Goal: Transaction & Acquisition: Book appointment/travel/reservation

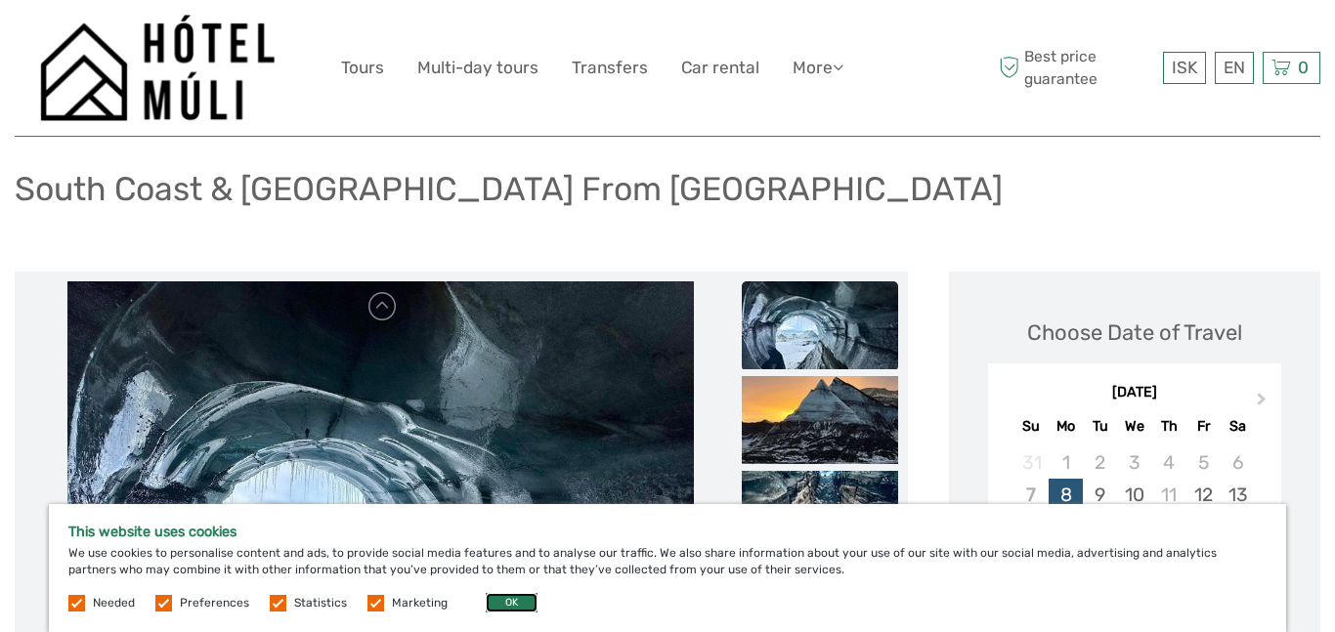
click at [504, 604] on button "OK" at bounding box center [512, 603] width 52 height 20
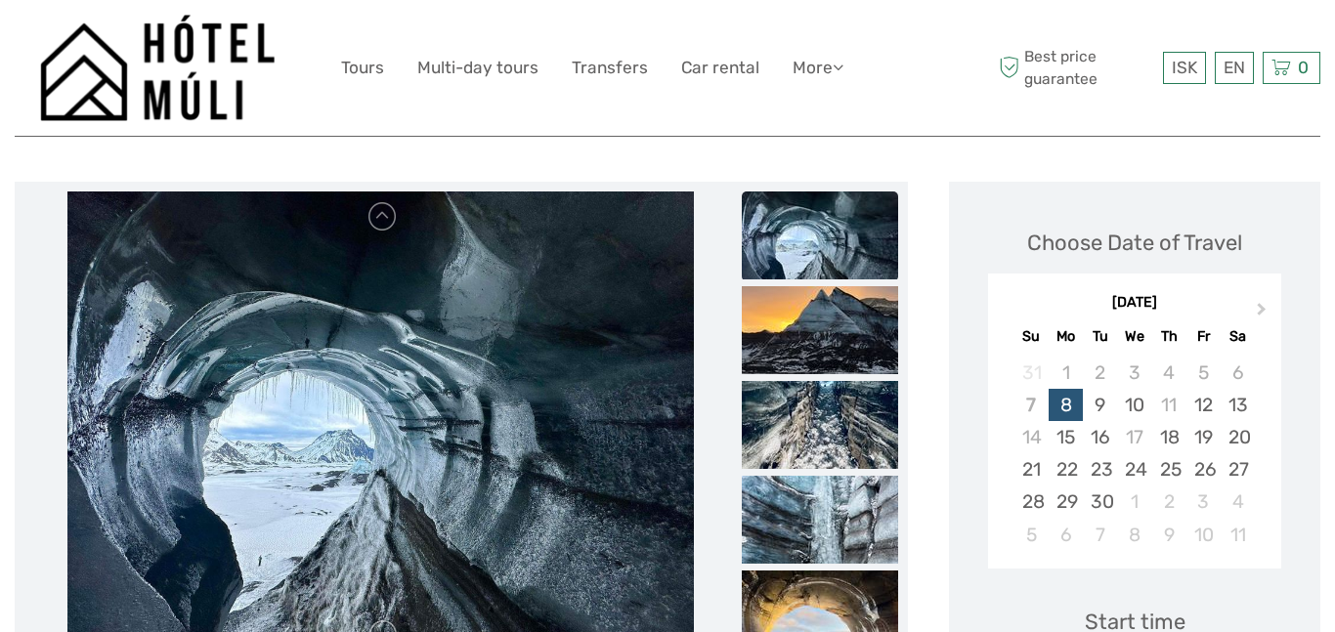
scroll to position [204, 0]
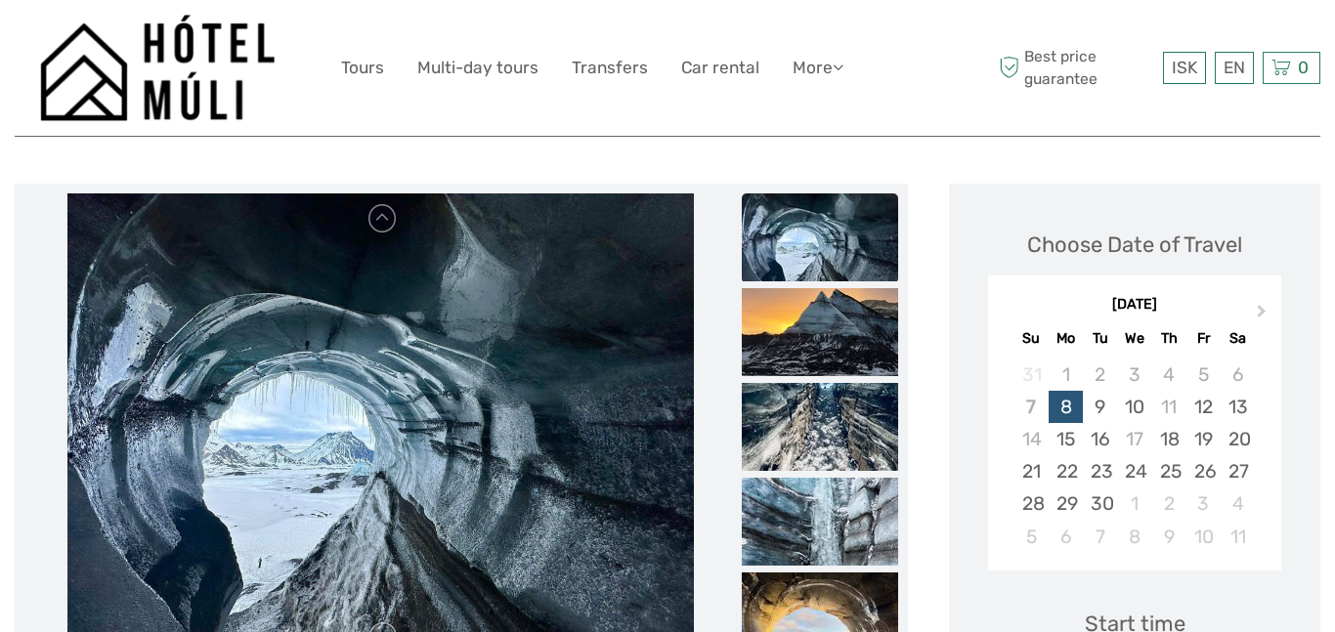
click at [825, 249] on img at bounding box center [820, 237] width 156 height 88
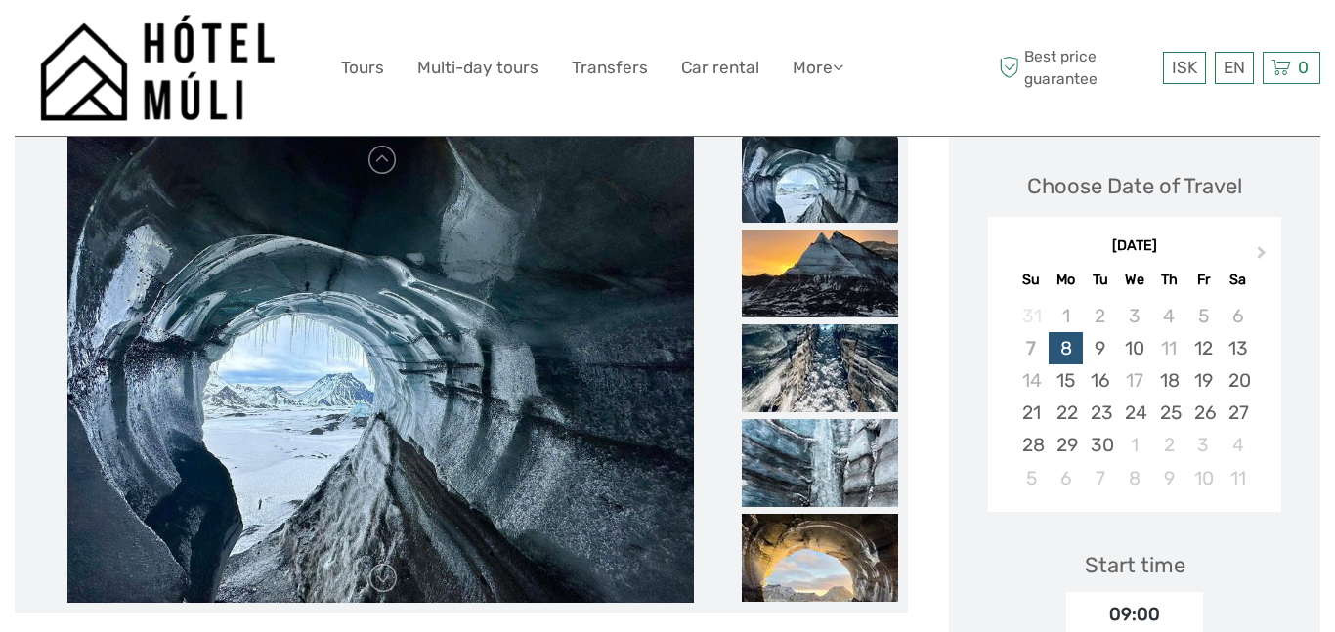
scroll to position [264, 0]
click at [826, 258] on img at bounding box center [820, 273] width 156 height 88
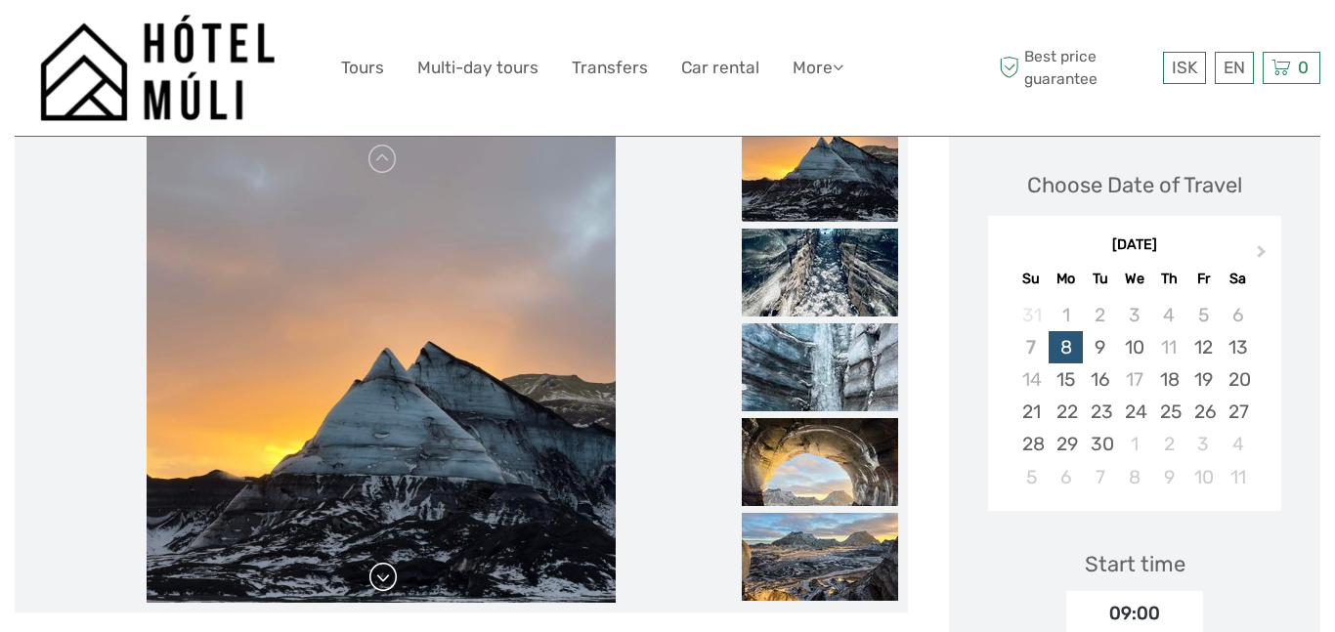
click at [391, 574] on link at bounding box center [382, 577] width 31 height 31
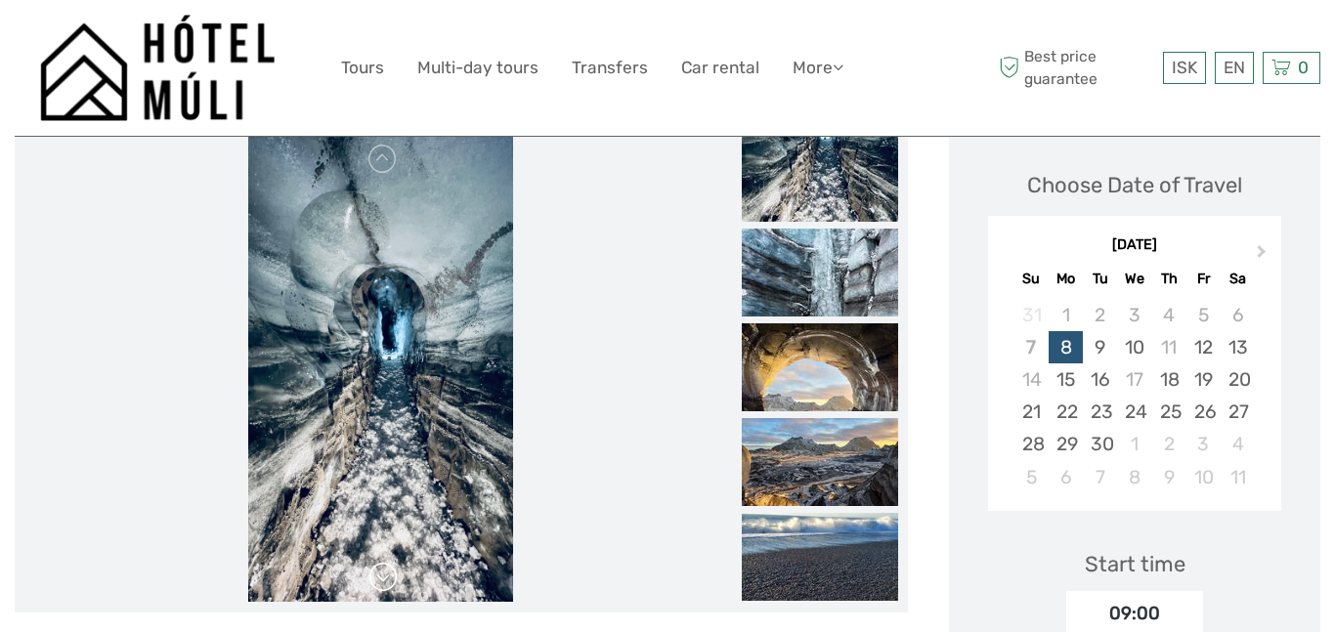
click at [391, 574] on link at bounding box center [382, 577] width 31 height 31
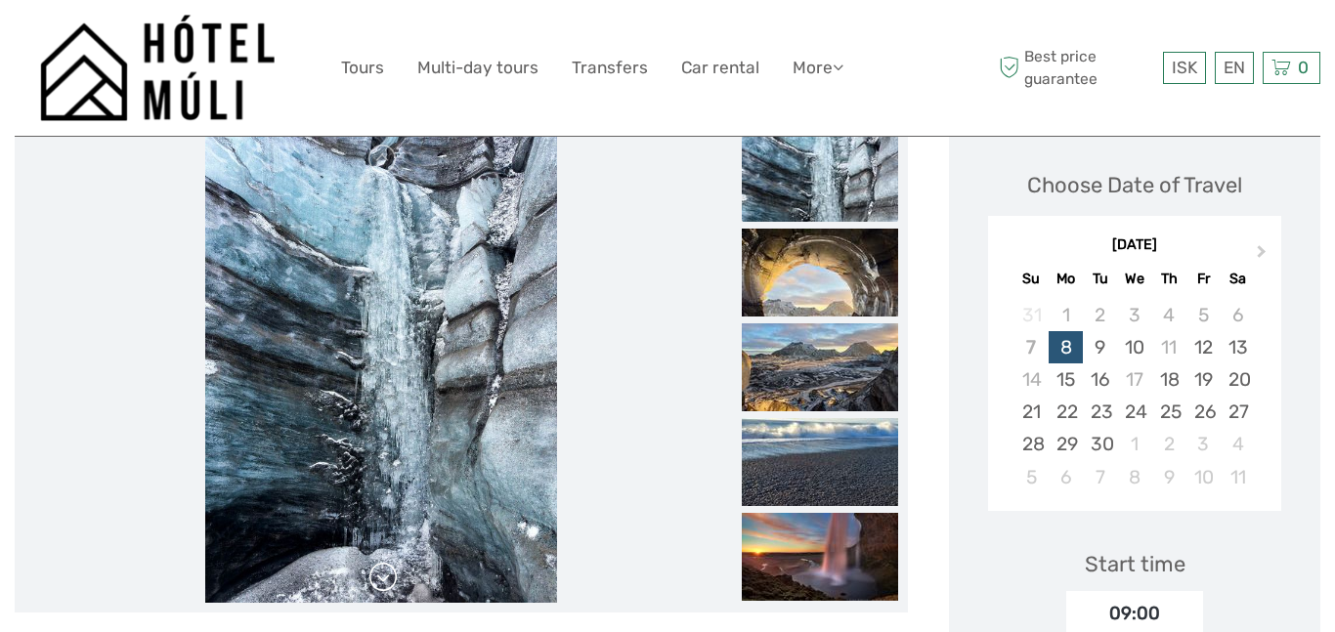
click at [391, 574] on link at bounding box center [382, 577] width 31 height 31
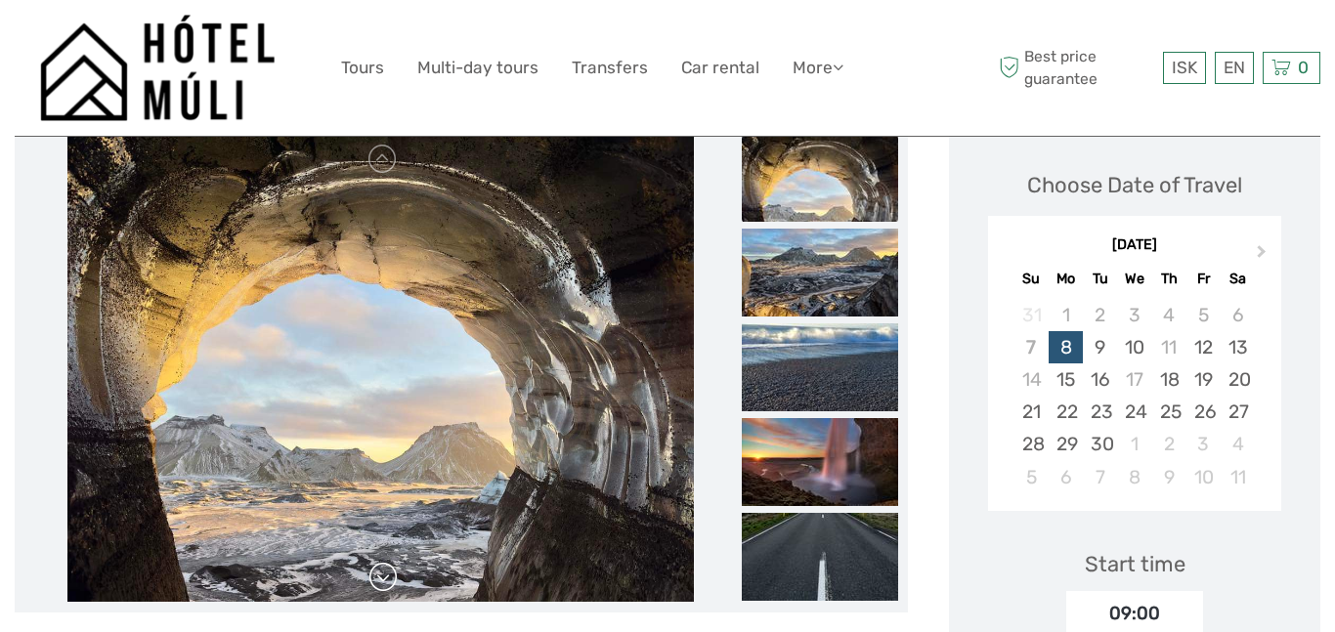
click at [391, 574] on link at bounding box center [382, 577] width 31 height 31
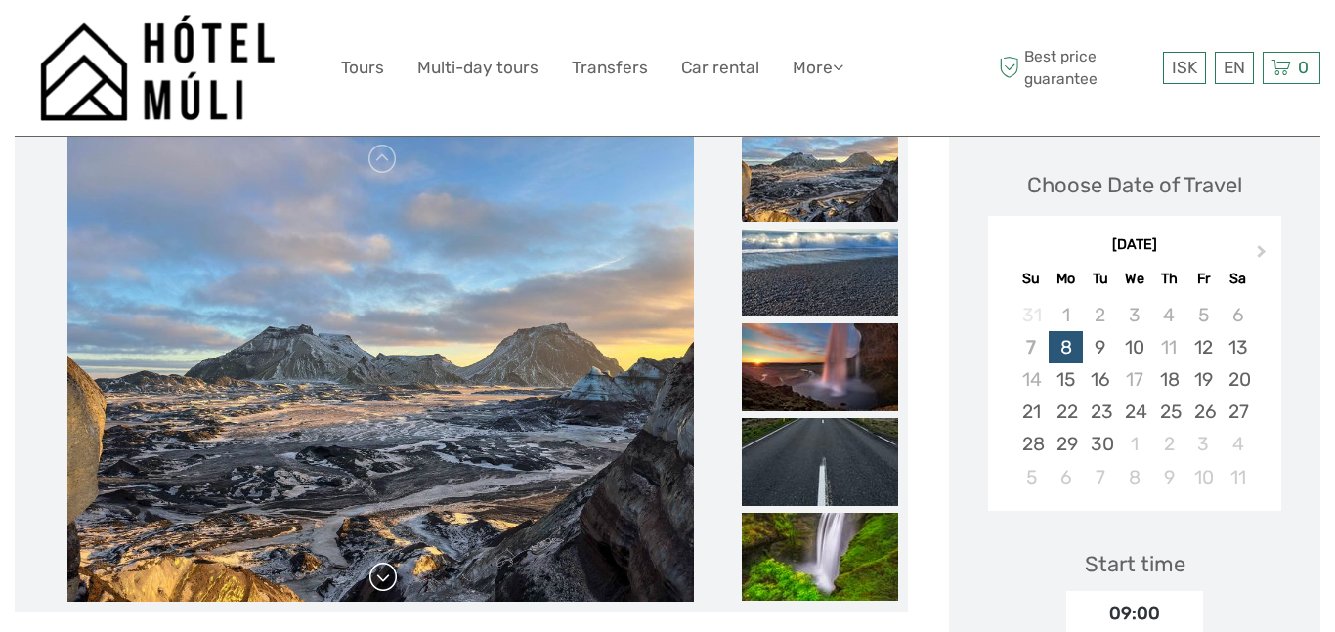
click at [391, 574] on link at bounding box center [382, 577] width 31 height 31
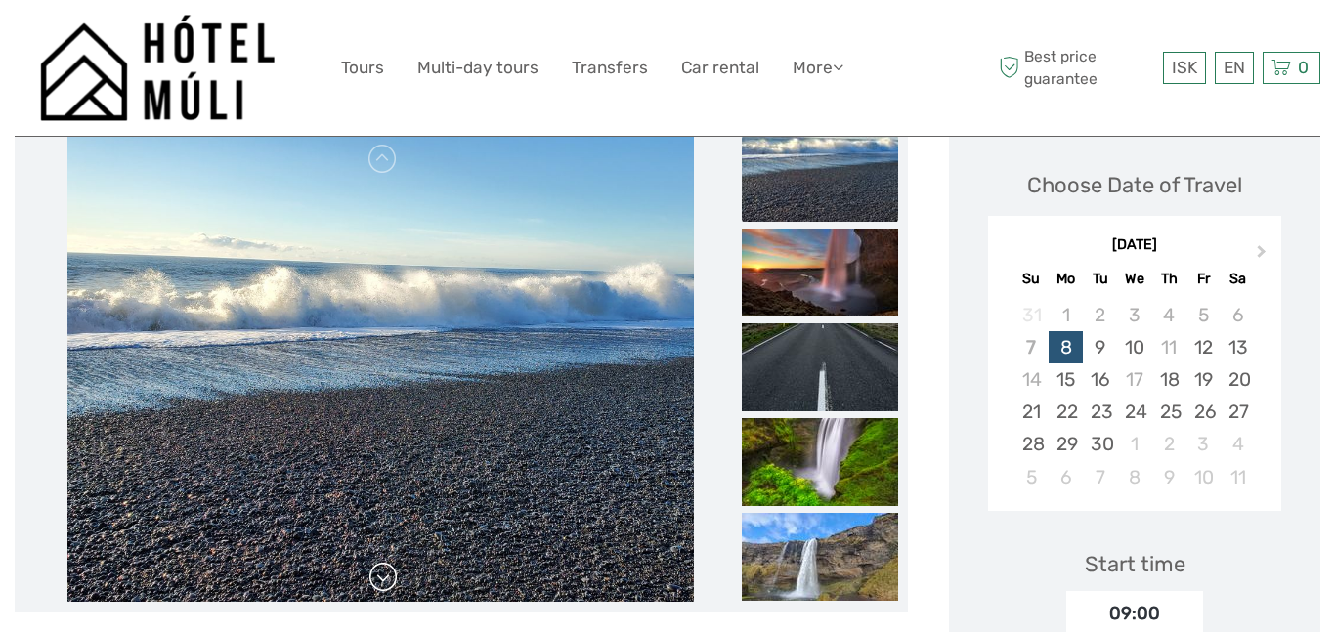
click at [391, 574] on link at bounding box center [382, 577] width 31 height 31
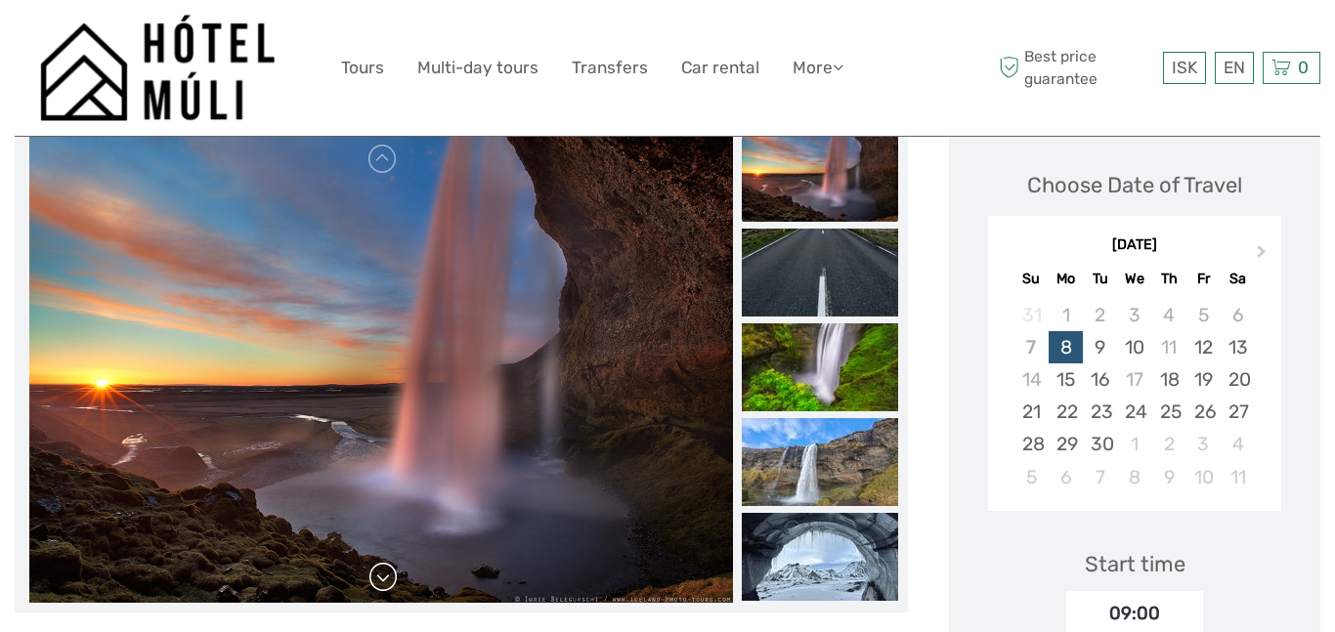
click at [391, 574] on link at bounding box center [382, 577] width 31 height 31
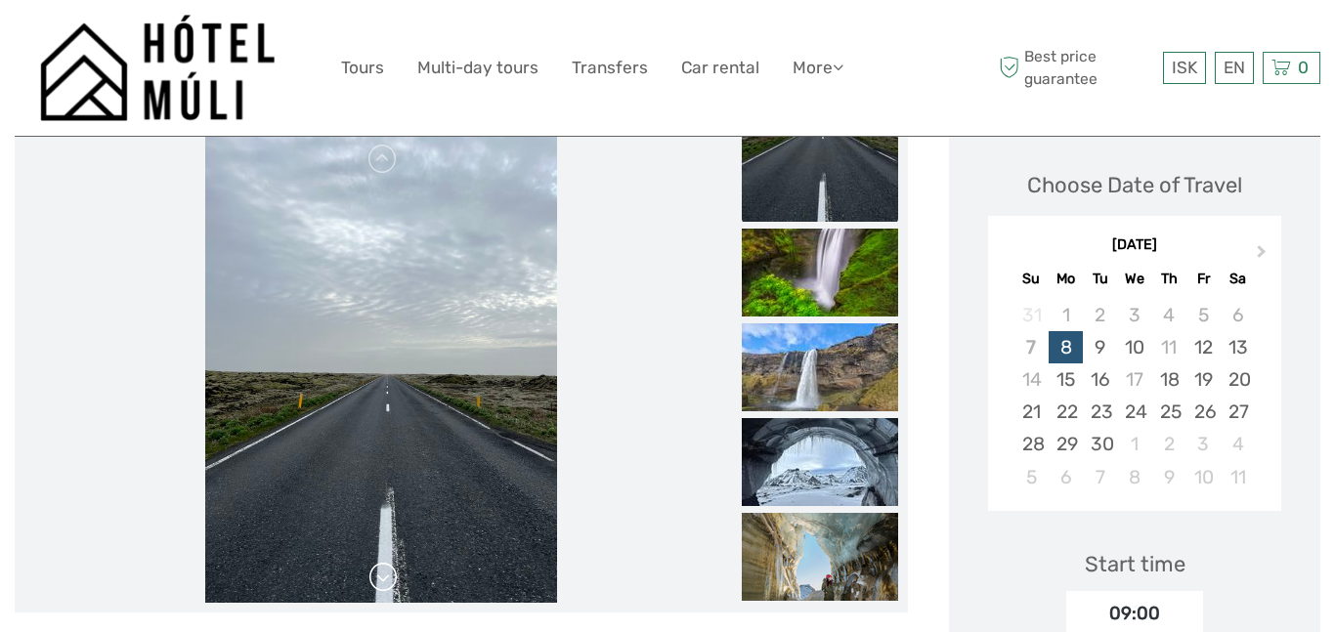
click at [391, 574] on link at bounding box center [382, 577] width 31 height 31
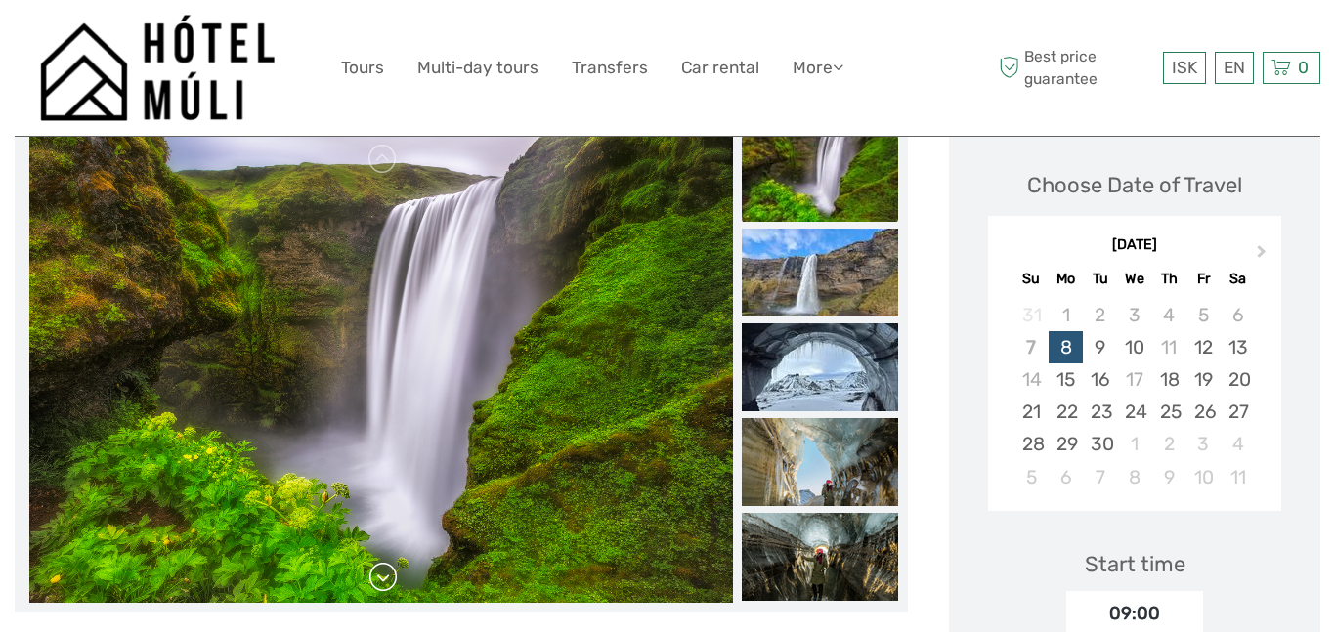
click at [391, 574] on link at bounding box center [382, 577] width 31 height 31
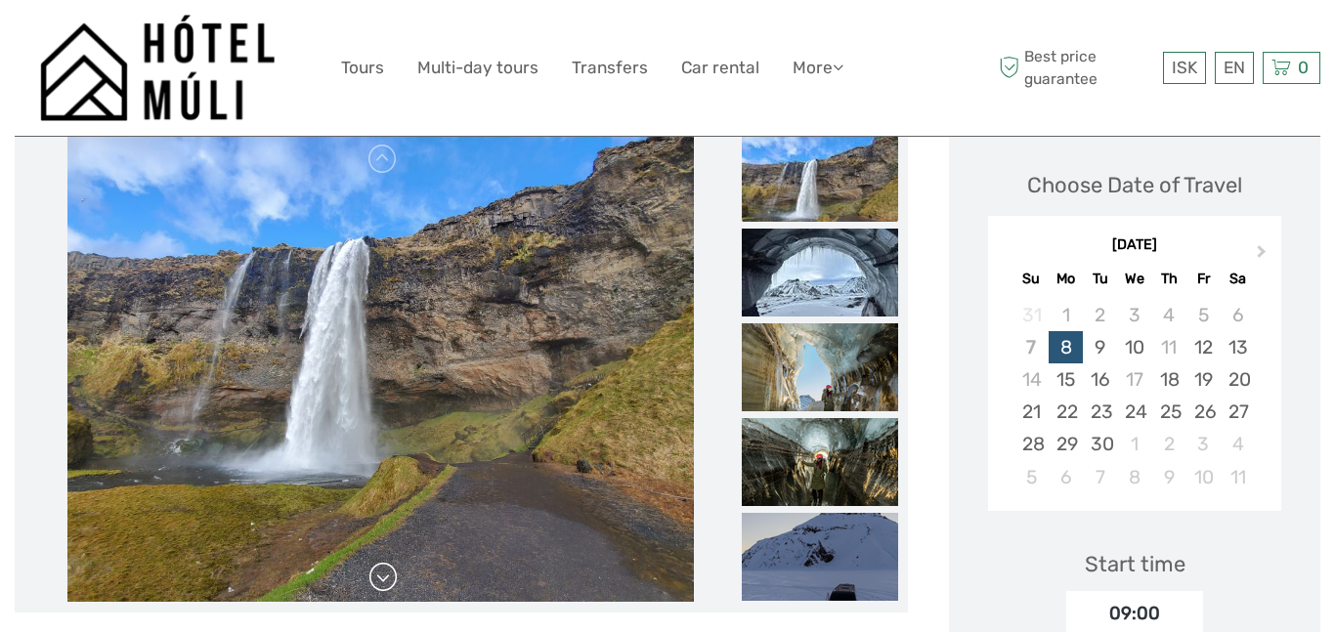
click at [391, 574] on link at bounding box center [382, 577] width 31 height 31
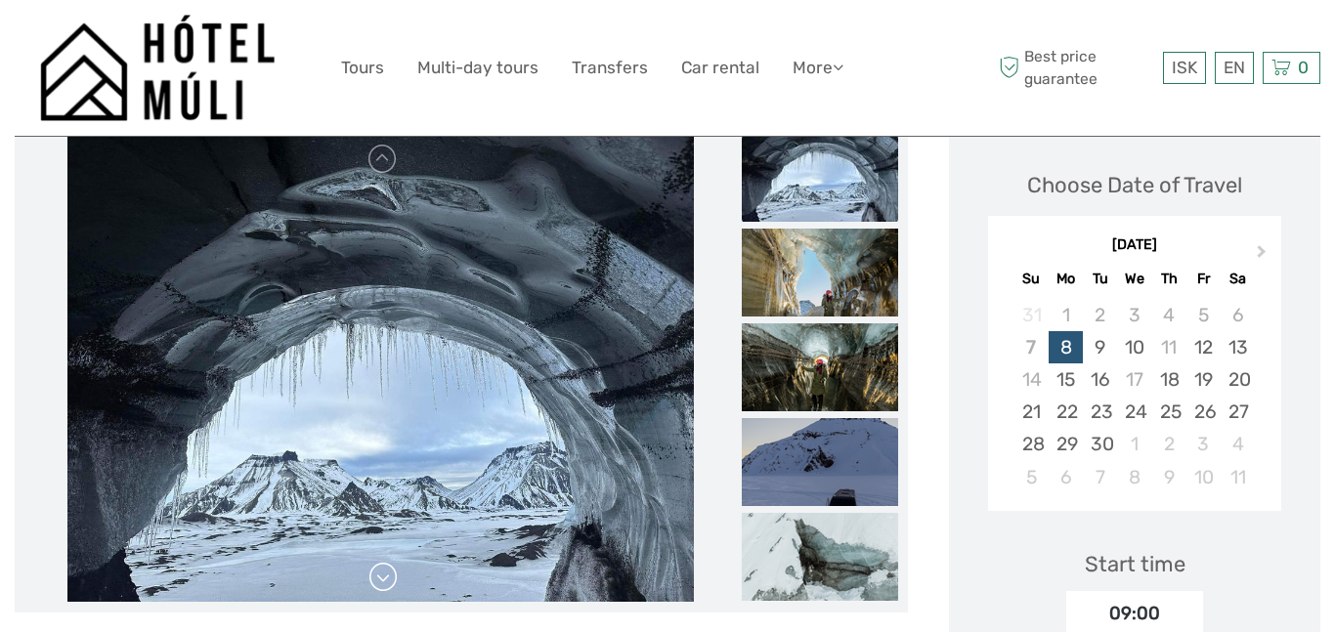
click at [391, 574] on link at bounding box center [382, 577] width 31 height 31
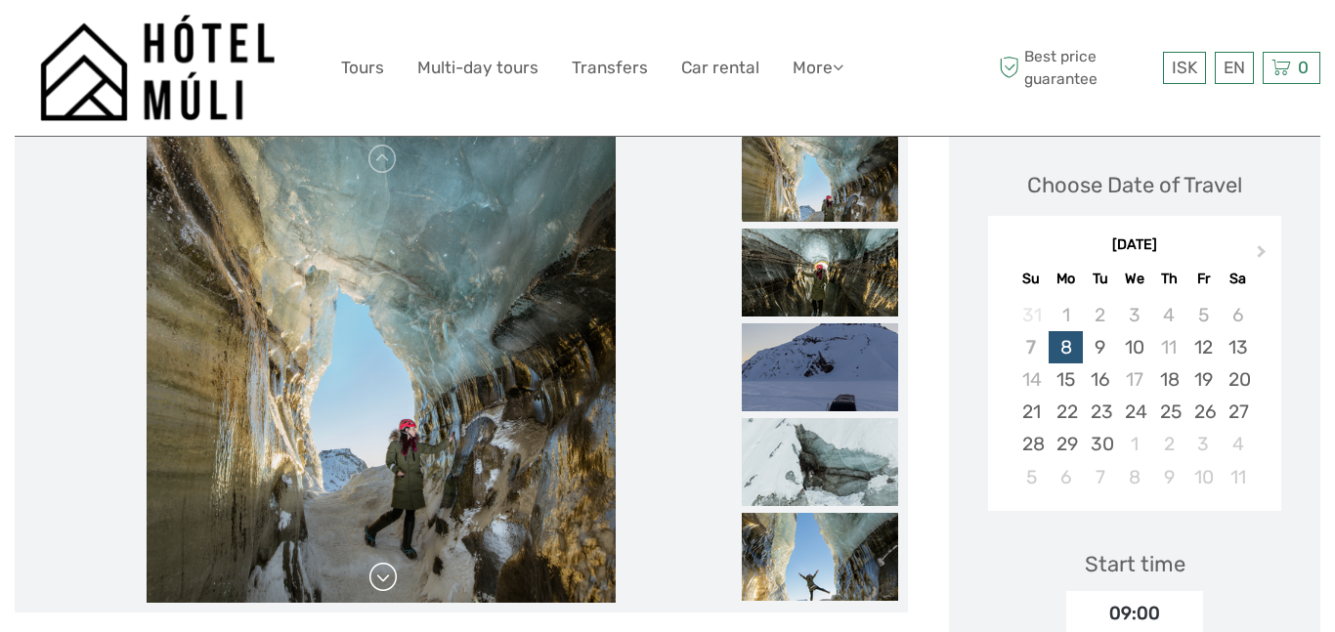
click at [391, 574] on link at bounding box center [382, 577] width 31 height 31
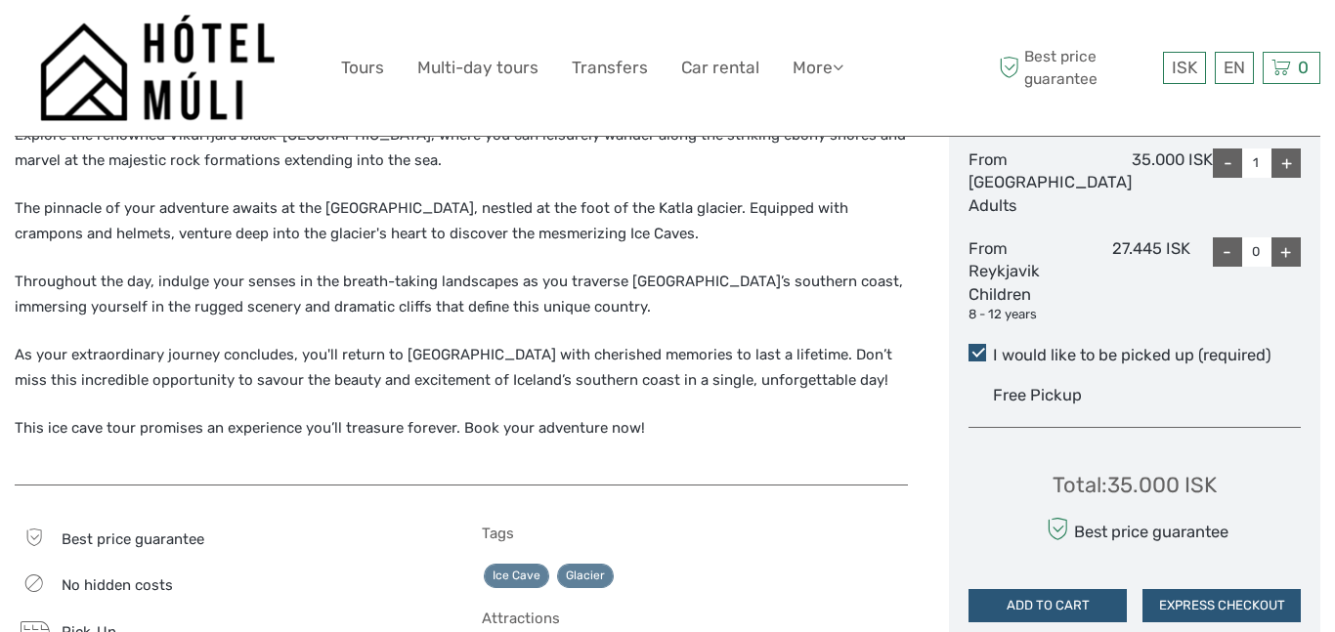
scroll to position [925, 0]
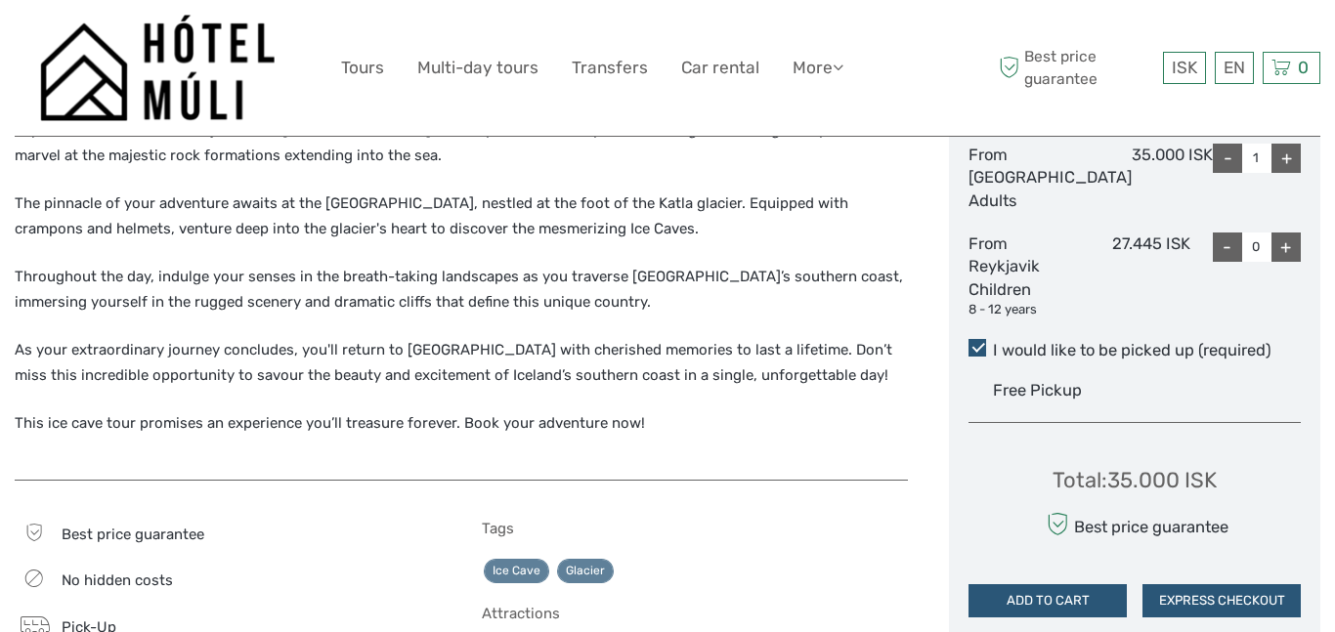
click at [1290, 173] on div "+" at bounding box center [1285, 158] width 29 height 29
type input "2"
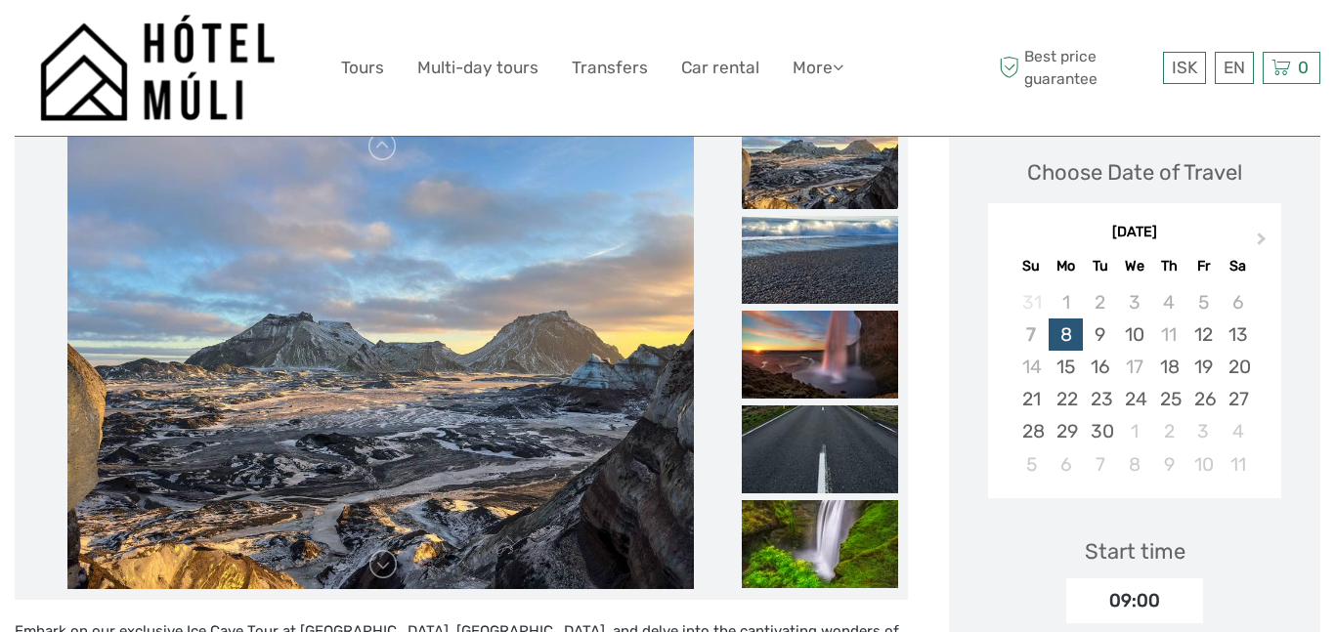
scroll to position [278, 0]
click at [392, 563] on link at bounding box center [382, 563] width 31 height 31
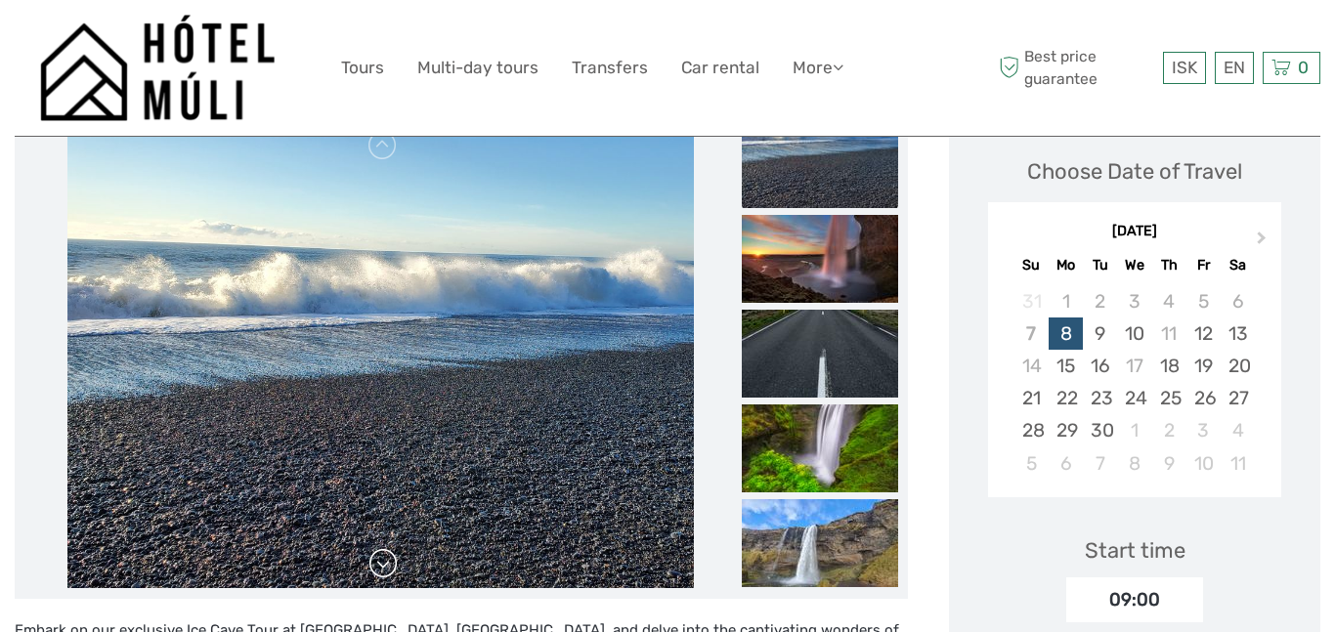
click at [392, 563] on link at bounding box center [382, 563] width 31 height 31
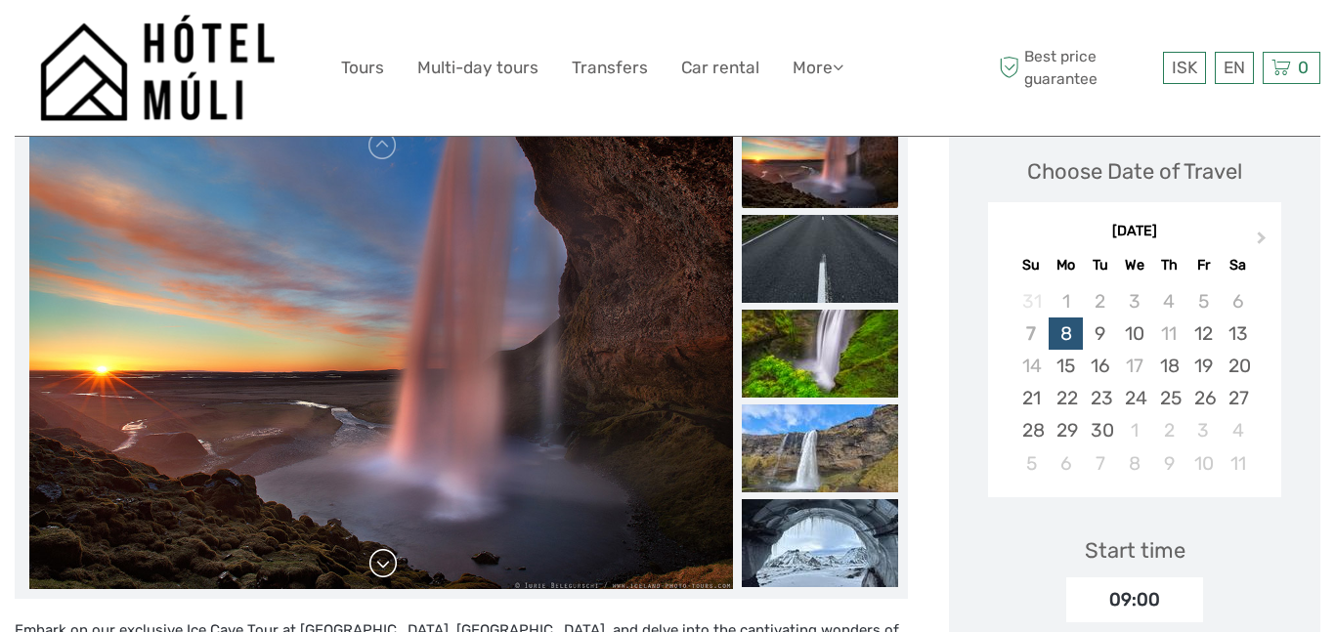
click at [392, 563] on link at bounding box center [382, 563] width 31 height 31
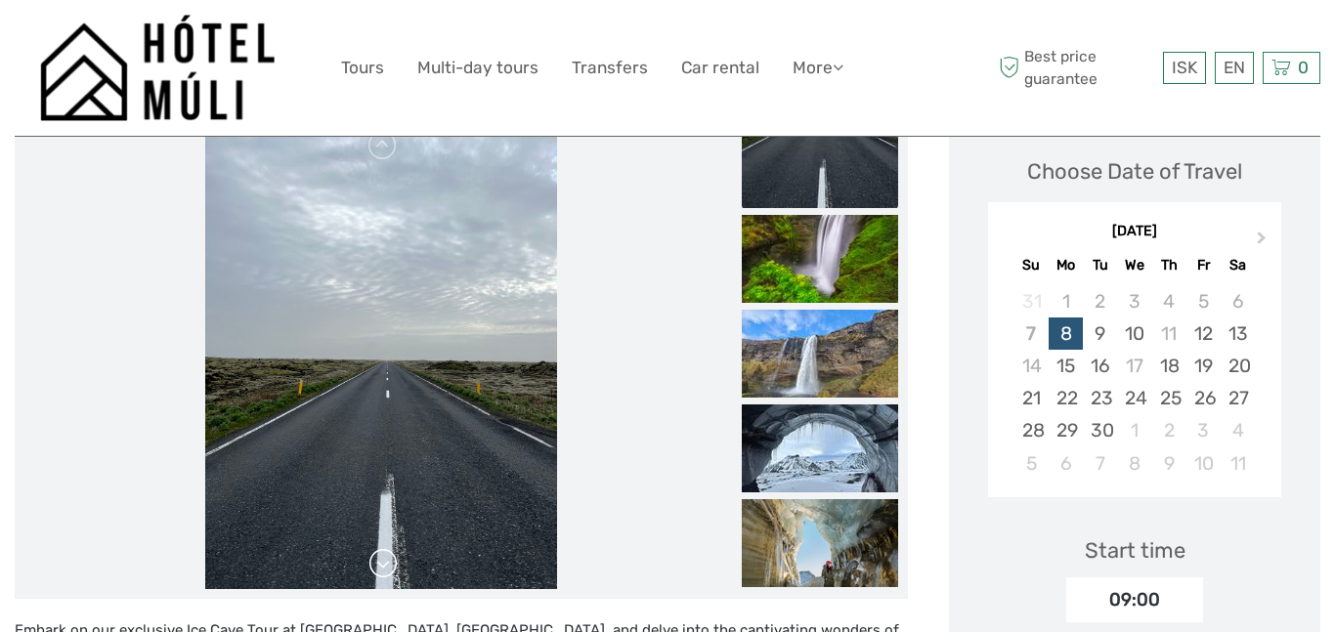
click at [392, 563] on link at bounding box center [382, 563] width 31 height 31
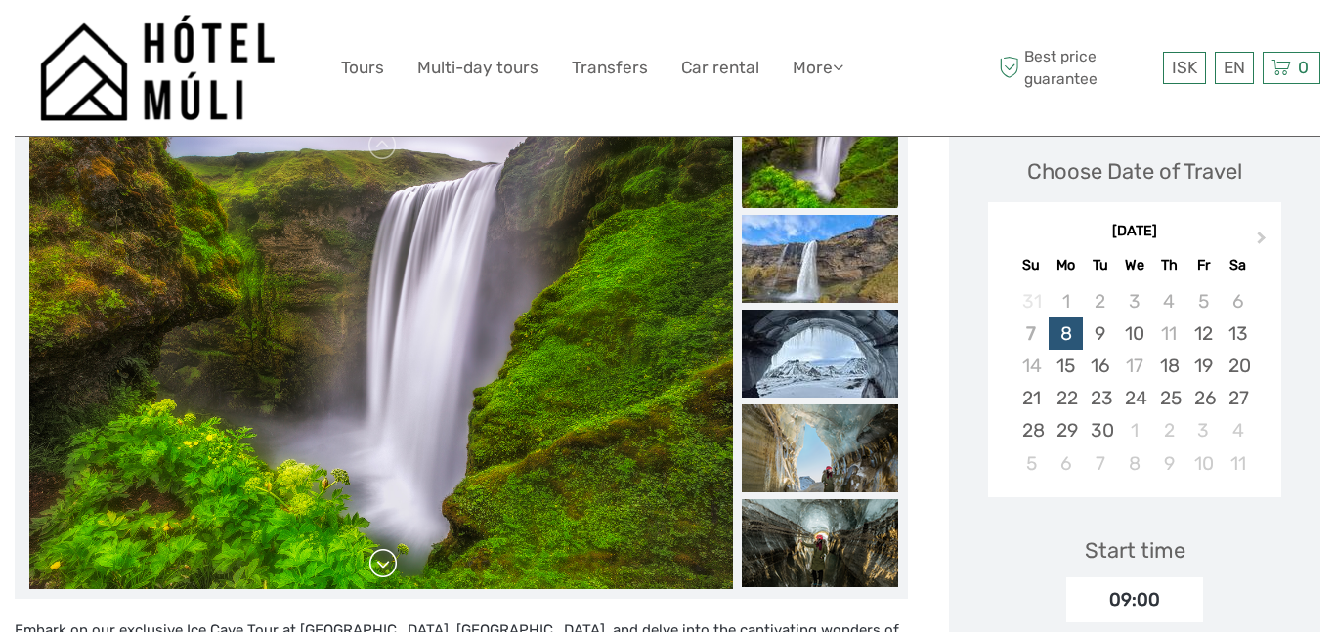
click at [392, 563] on link at bounding box center [382, 563] width 31 height 31
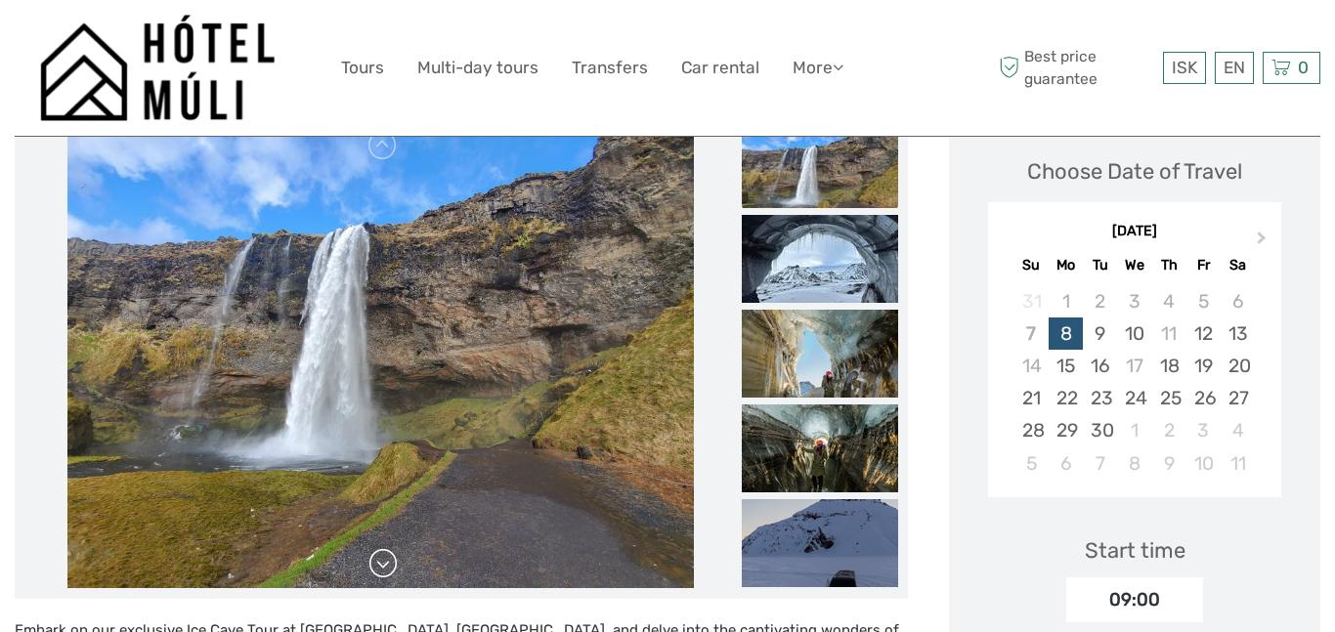
click at [392, 563] on link at bounding box center [382, 563] width 31 height 31
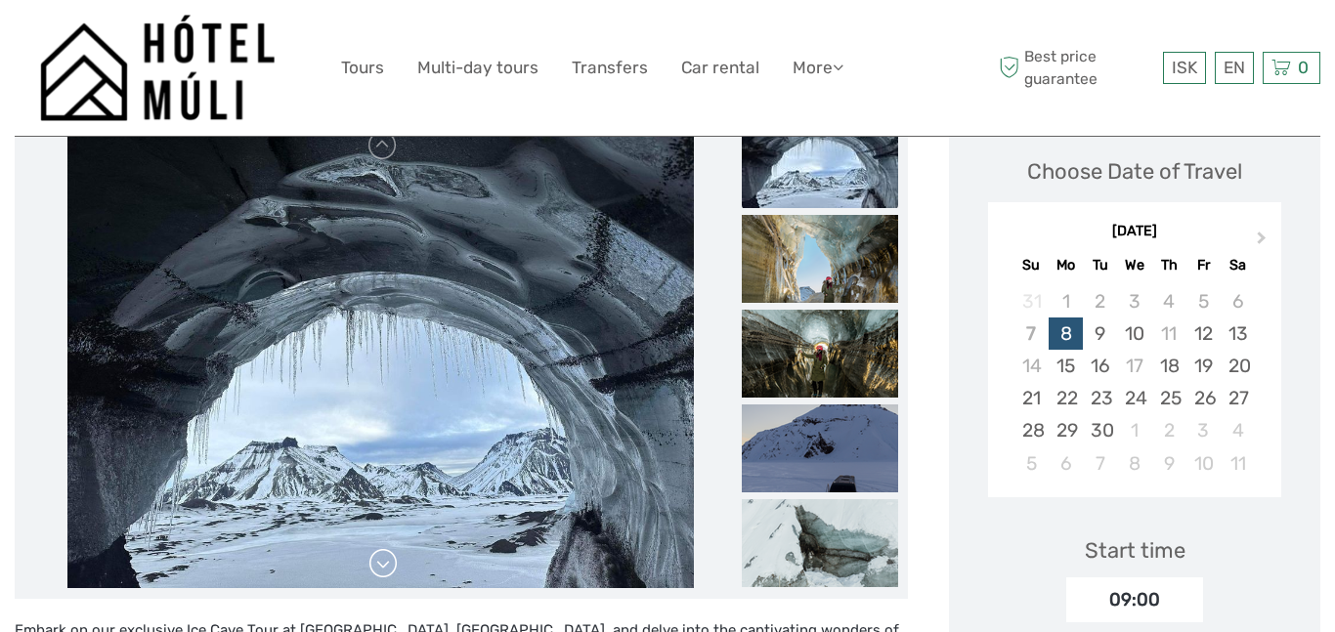
click at [392, 563] on link at bounding box center [382, 563] width 31 height 31
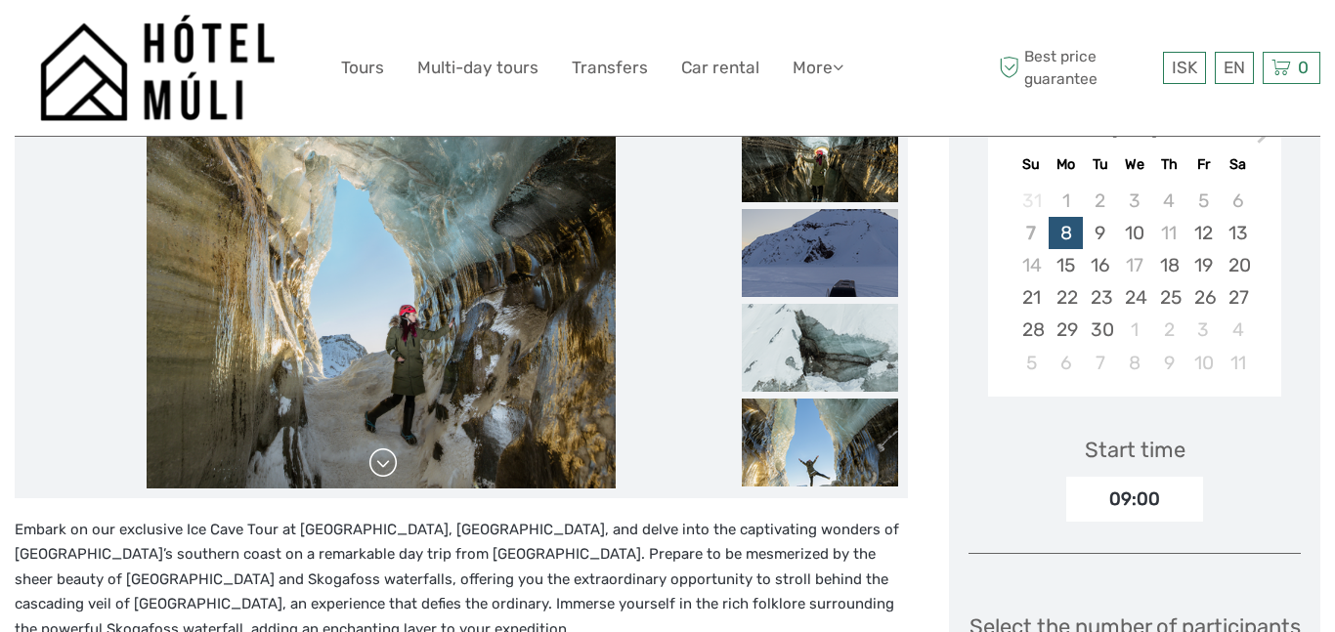
scroll to position [373, 0]
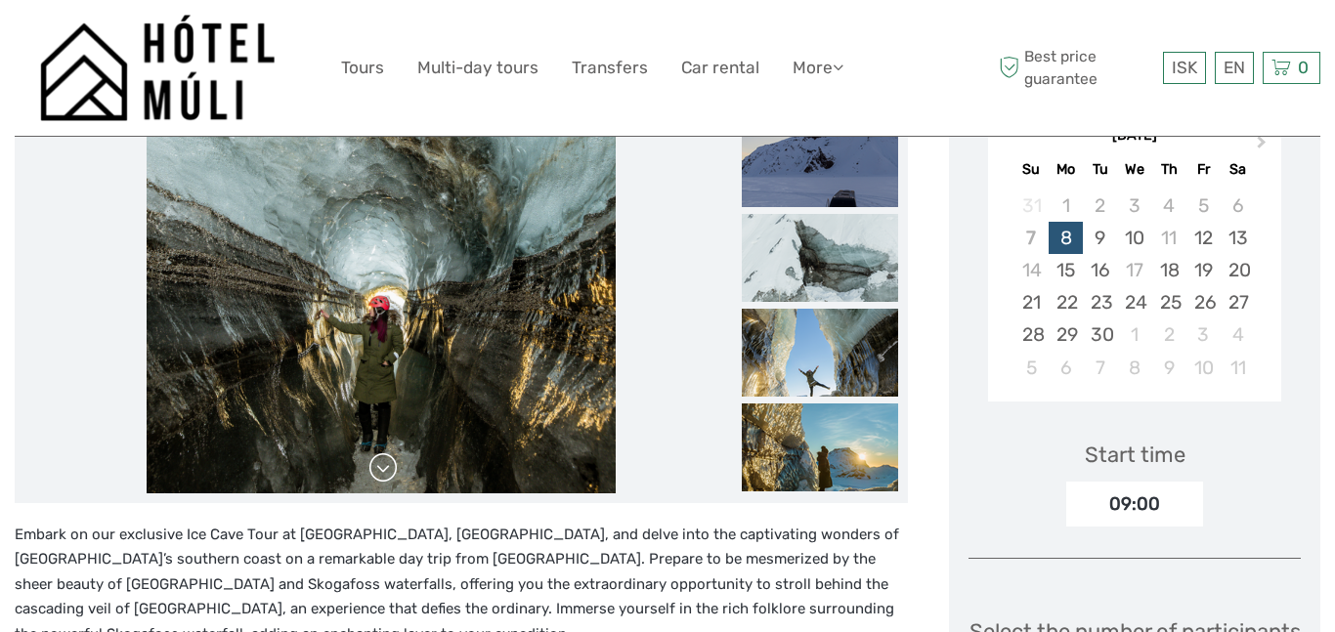
click at [392, 461] on link at bounding box center [382, 467] width 31 height 31
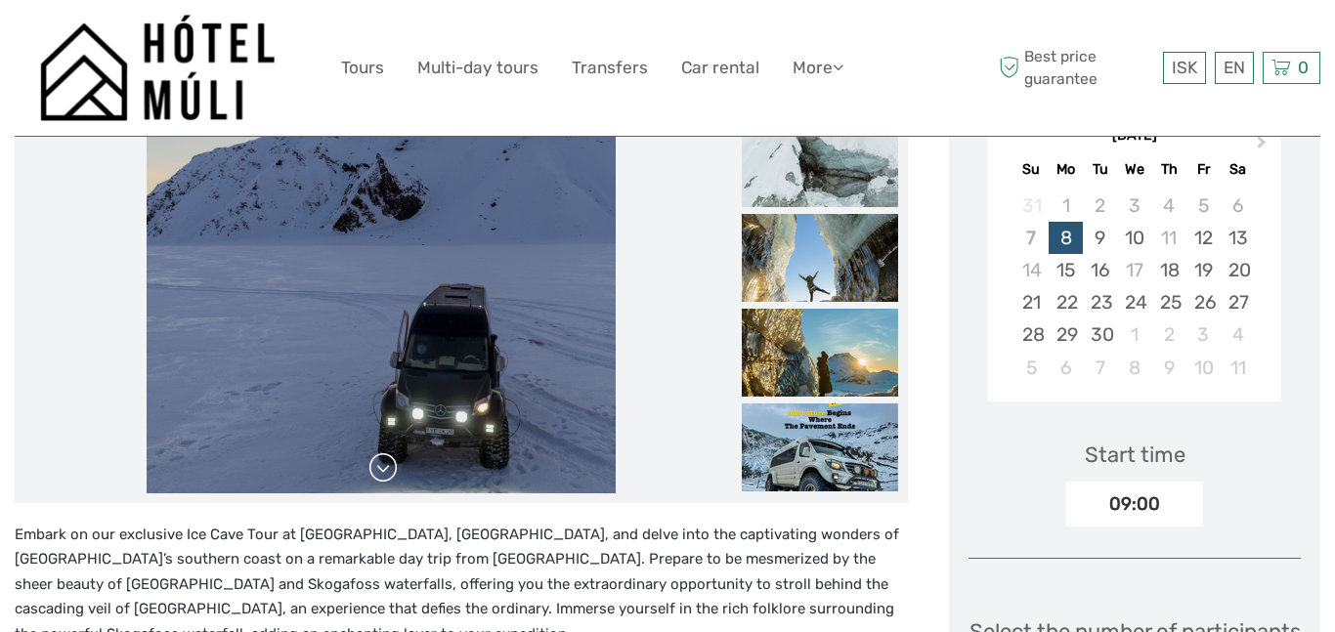
click at [392, 461] on link at bounding box center [382, 467] width 31 height 31
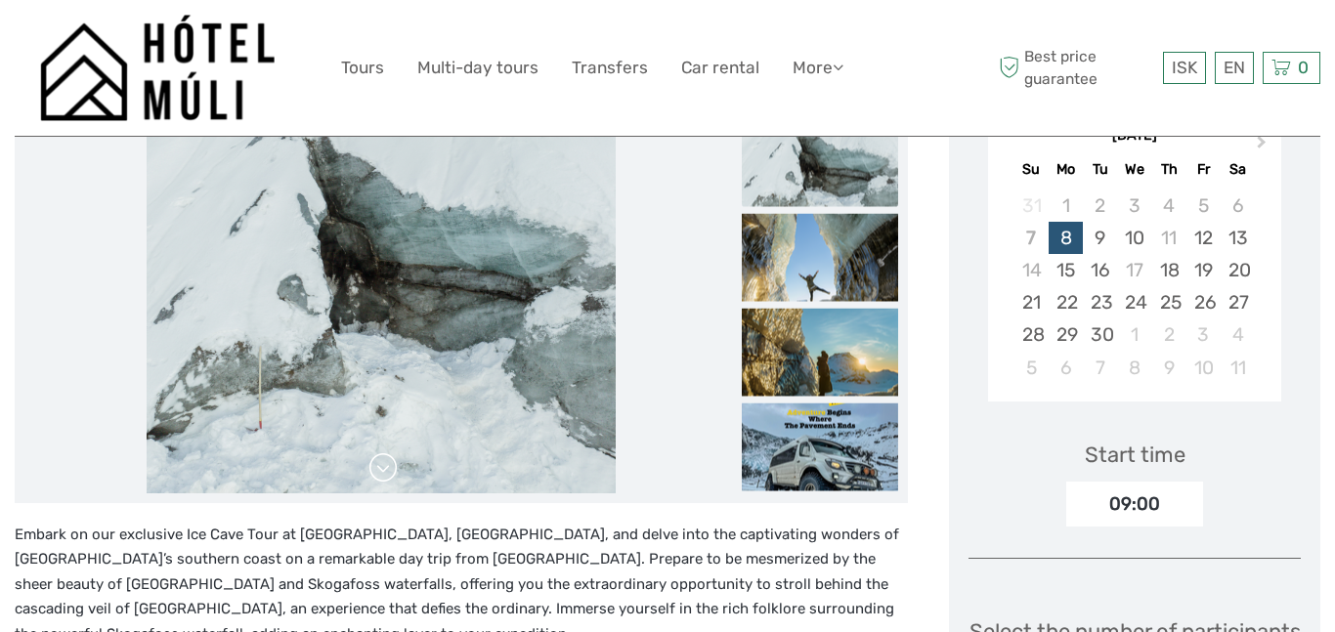
click at [392, 461] on link at bounding box center [382, 467] width 31 height 31
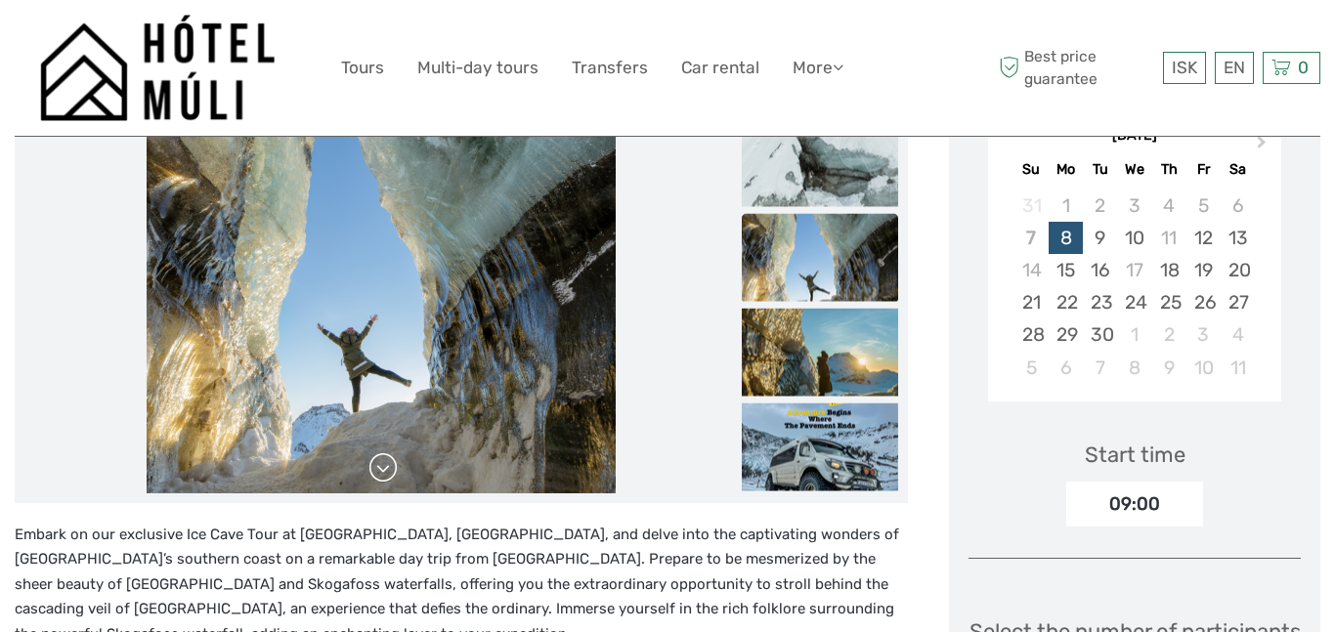
click at [392, 461] on link at bounding box center [382, 467] width 31 height 31
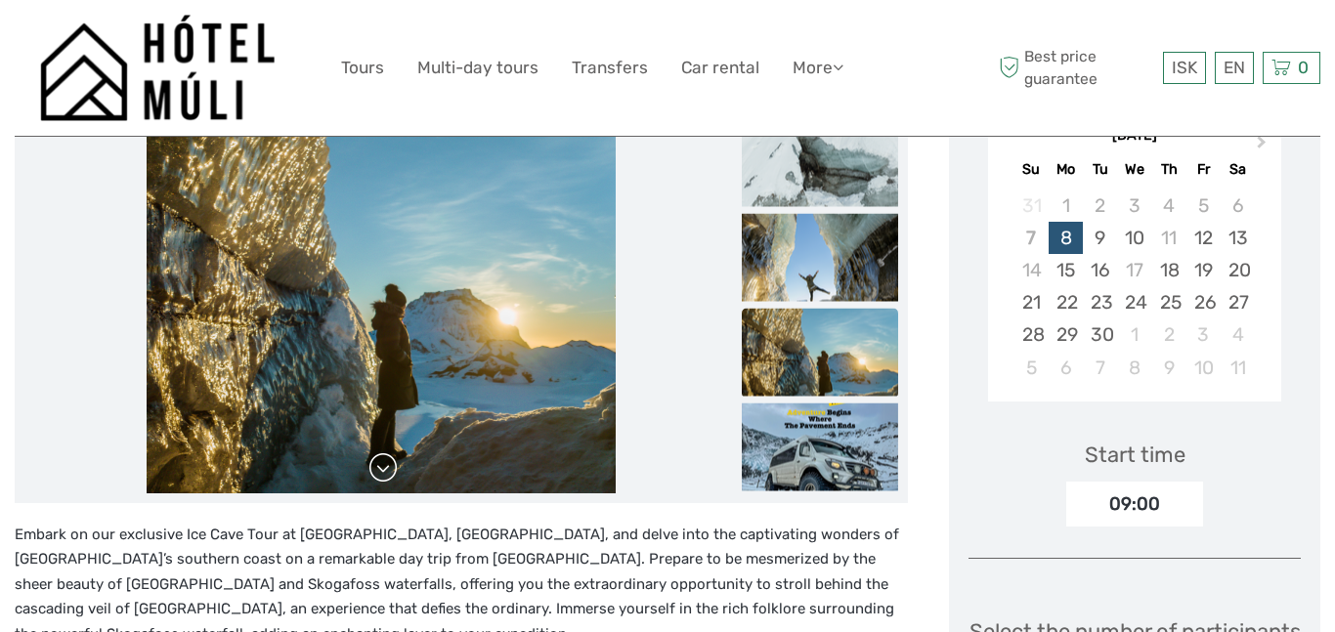
click at [392, 461] on link at bounding box center [382, 467] width 31 height 31
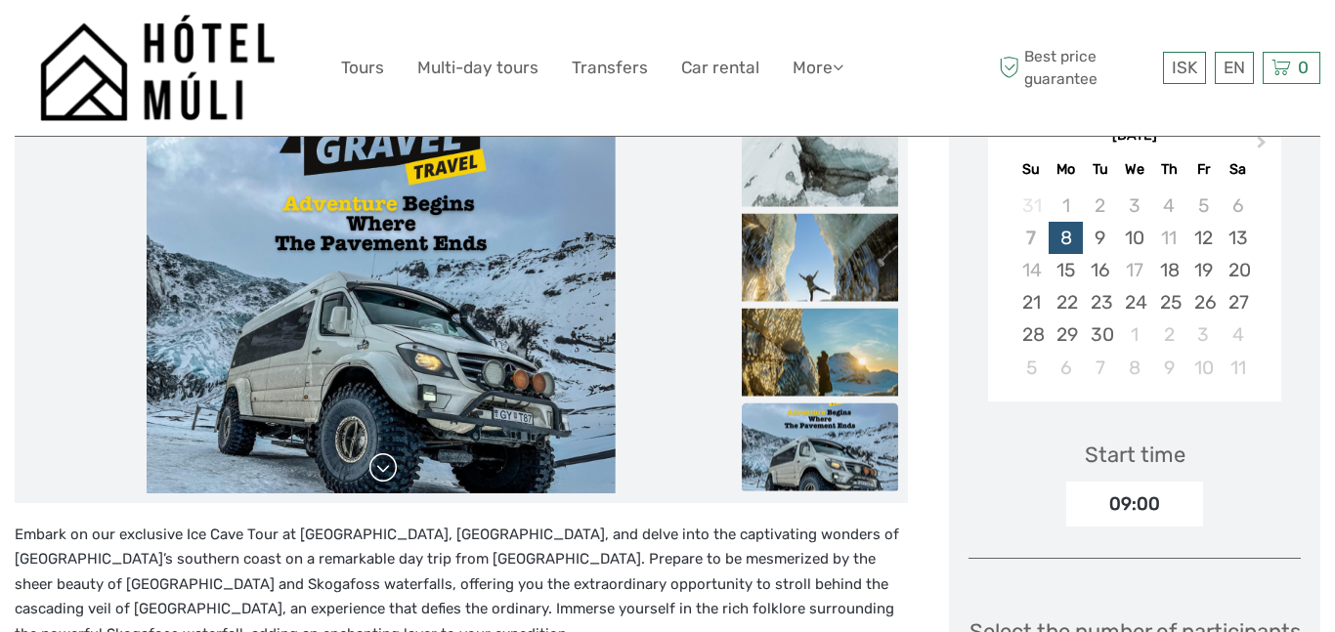
click at [392, 461] on link at bounding box center [382, 467] width 31 height 31
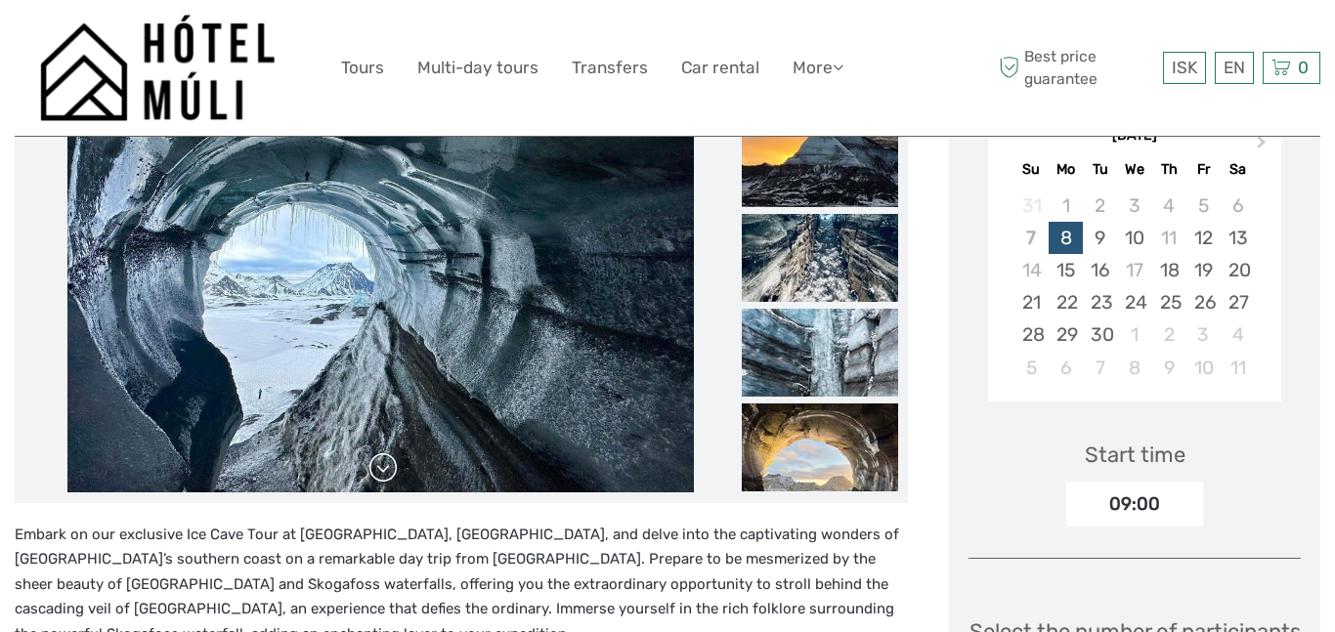
click at [392, 461] on link at bounding box center [382, 467] width 31 height 31
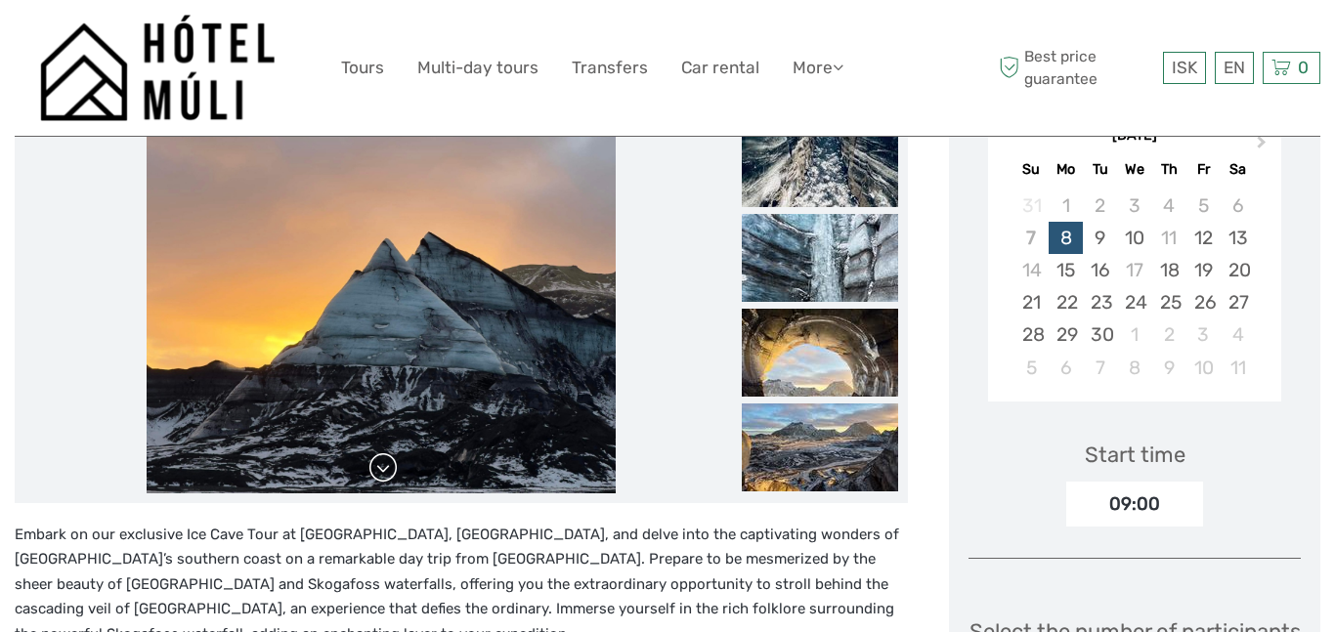
click at [392, 461] on link at bounding box center [382, 467] width 31 height 31
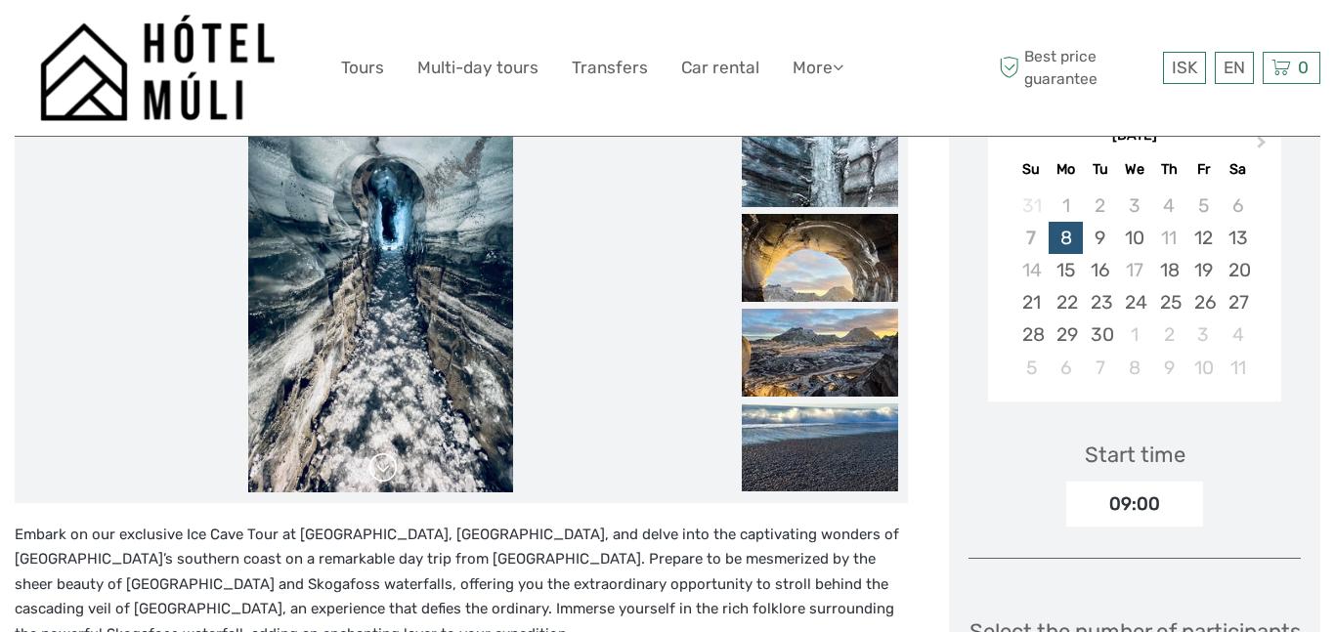
click at [391, 467] on link at bounding box center [382, 467] width 31 height 31
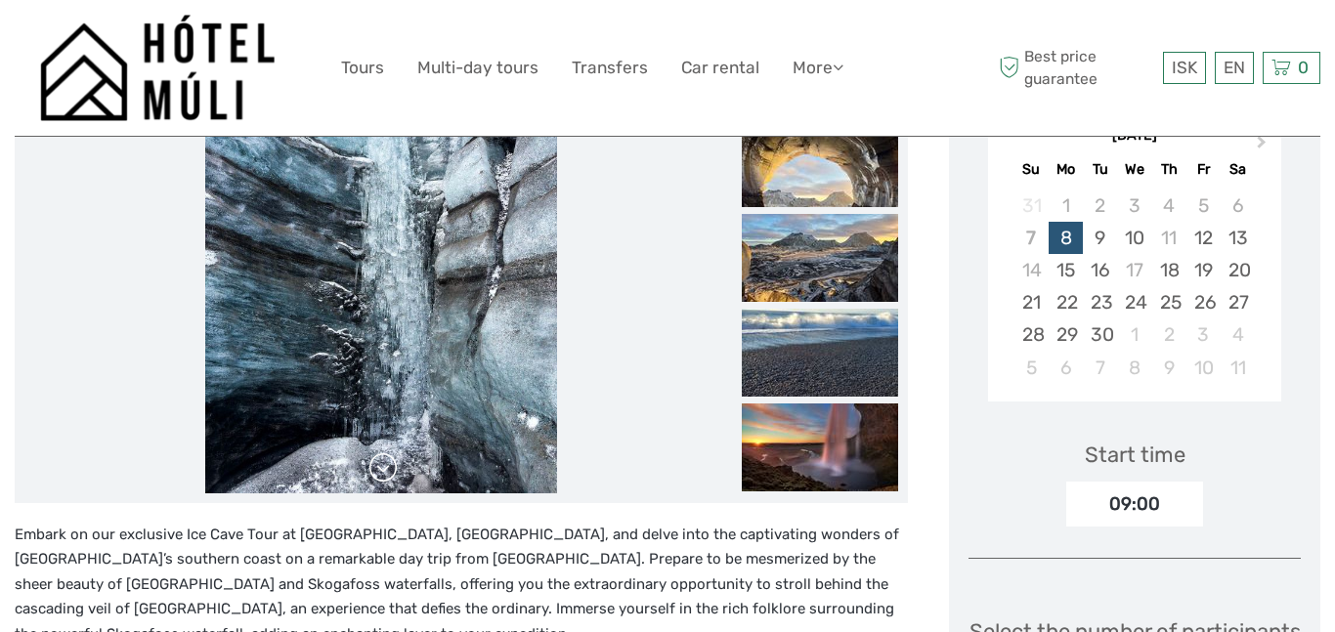
click at [391, 467] on link at bounding box center [382, 467] width 31 height 31
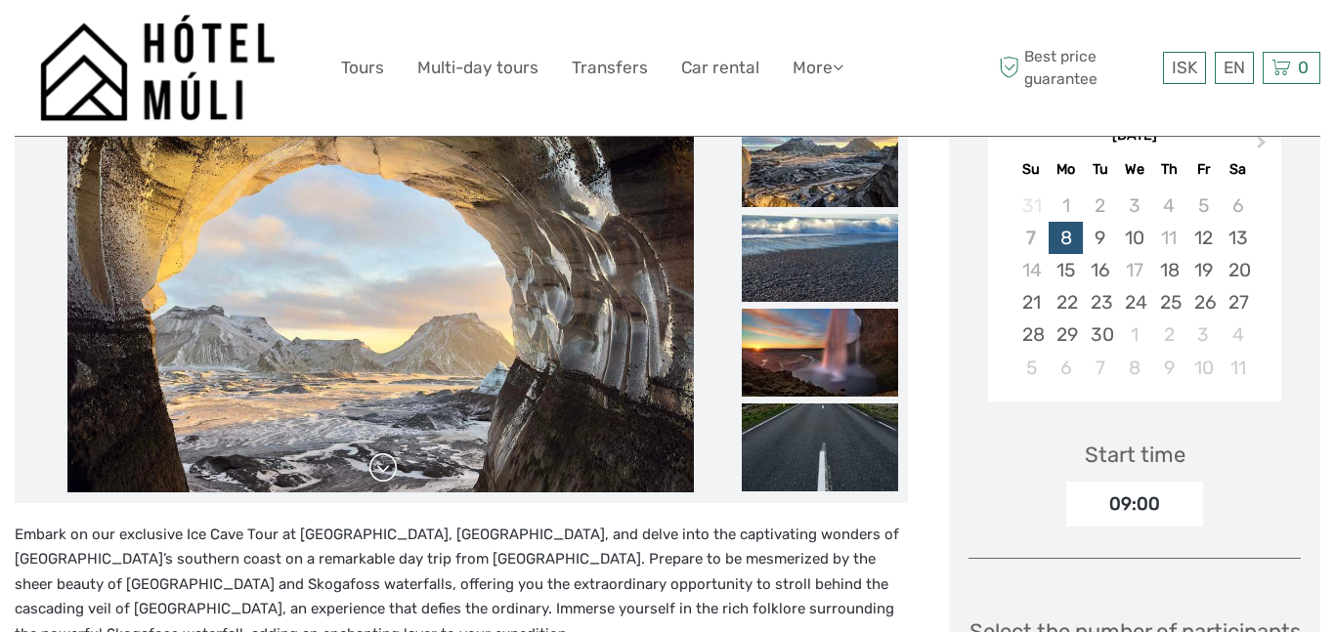
click at [391, 467] on link at bounding box center [382, 467] width 31 height 31
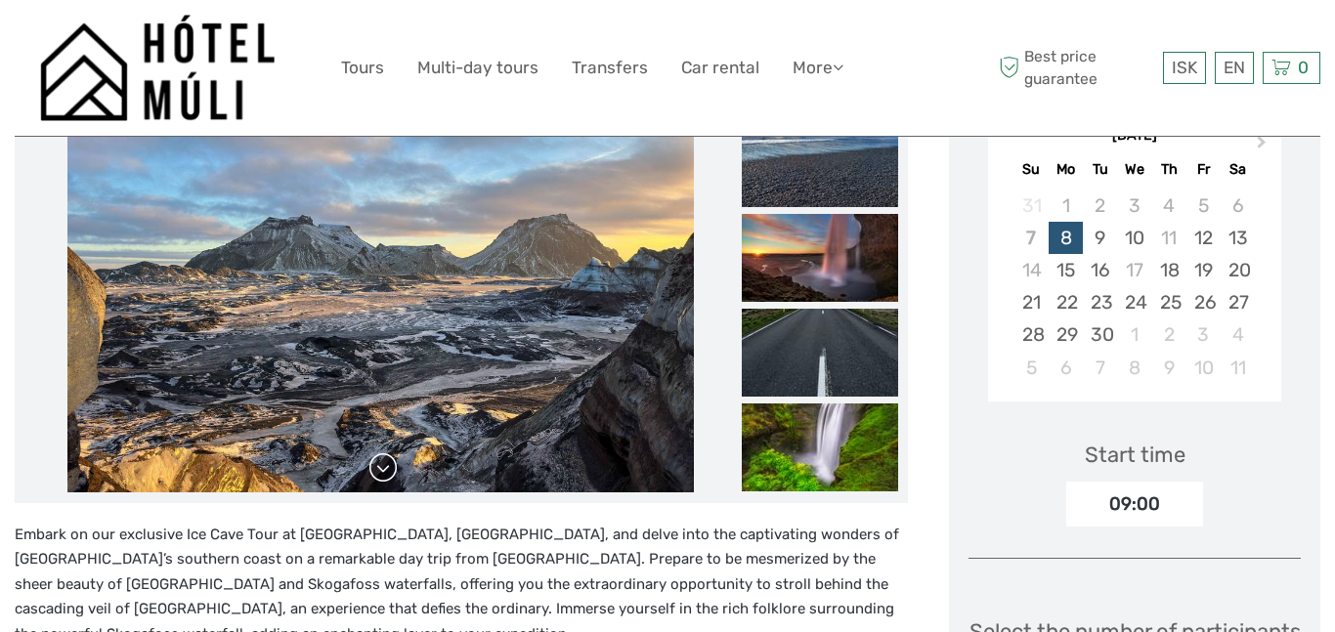
click at [391, 467] on link at bounding box center [382, 467] width 31 height 31
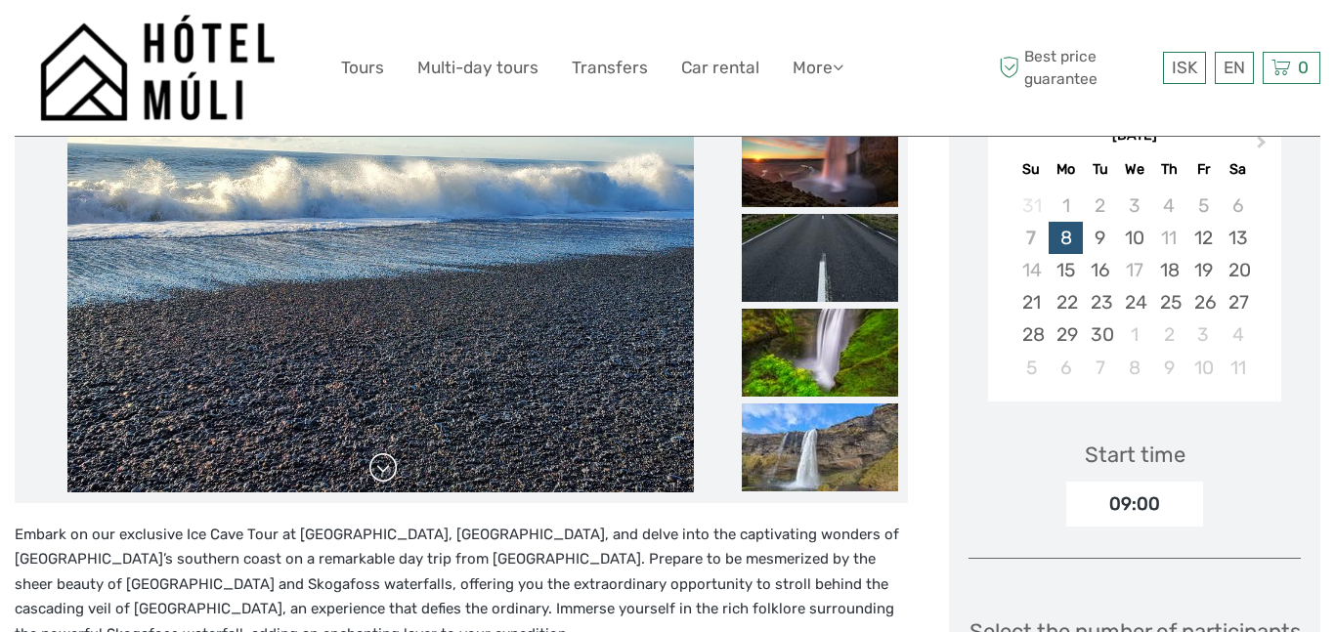
click at [391, 467] on link at bounding box center [382, 467] width 31 height 31
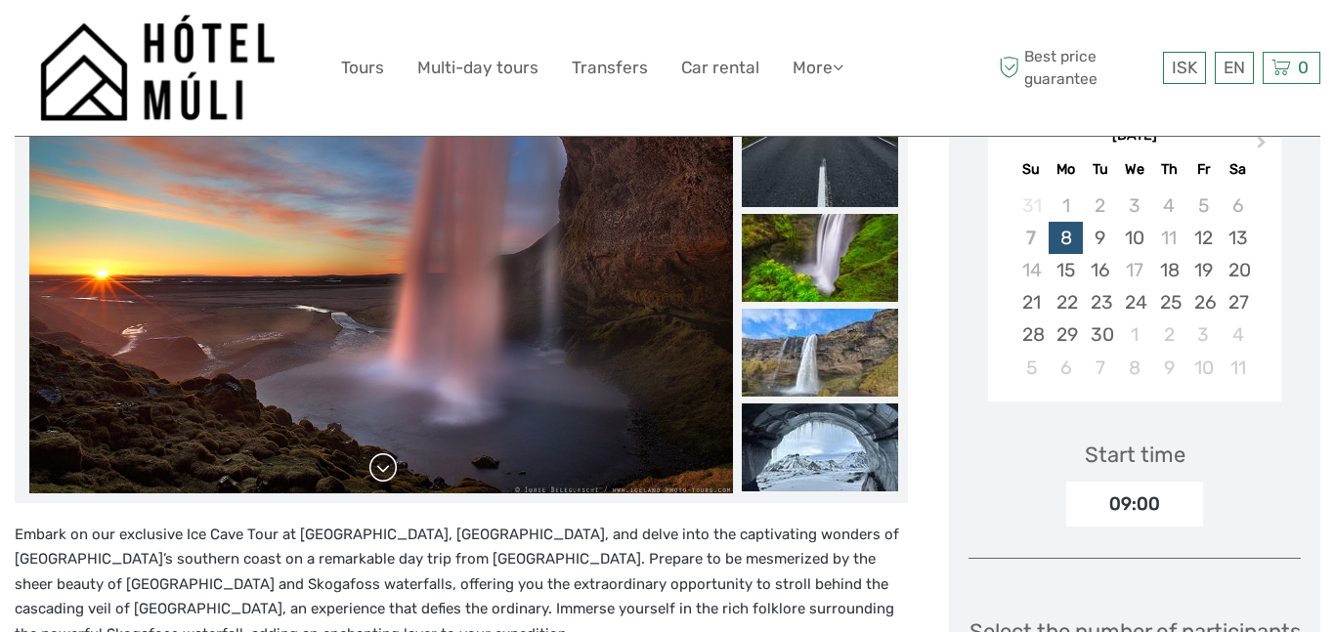
click at [391, 467] on link at bounding box center [382, 467] width 31 height 31
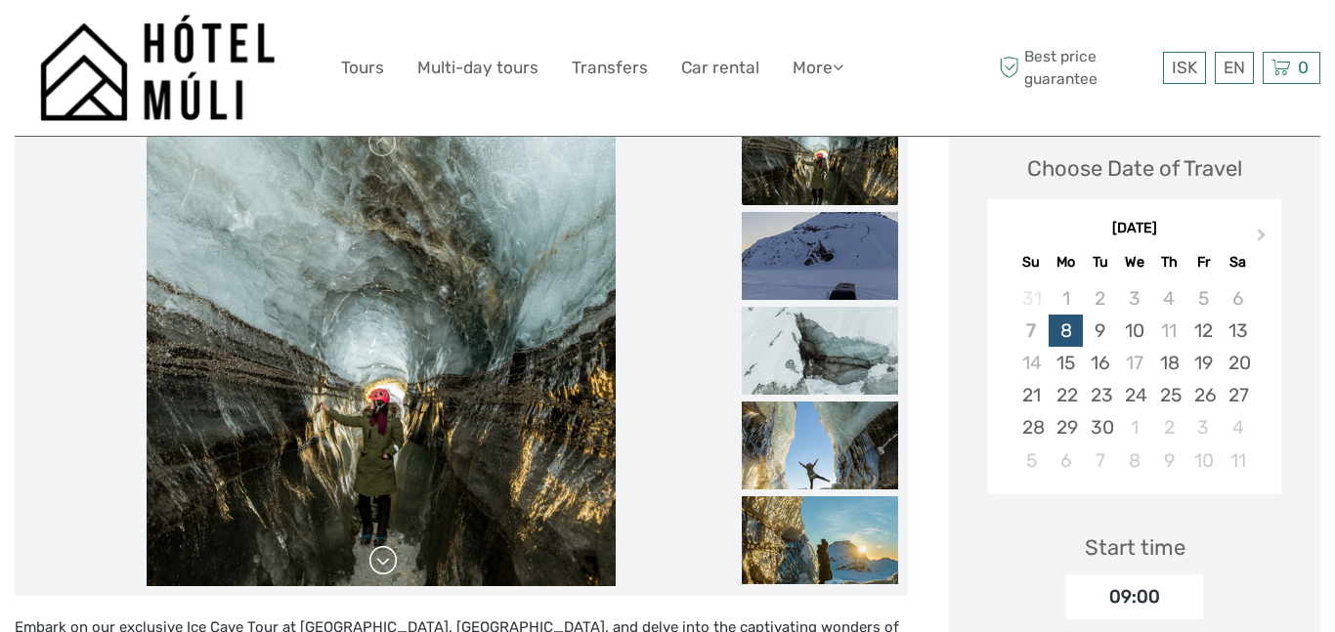
scroll to position [283, 0]
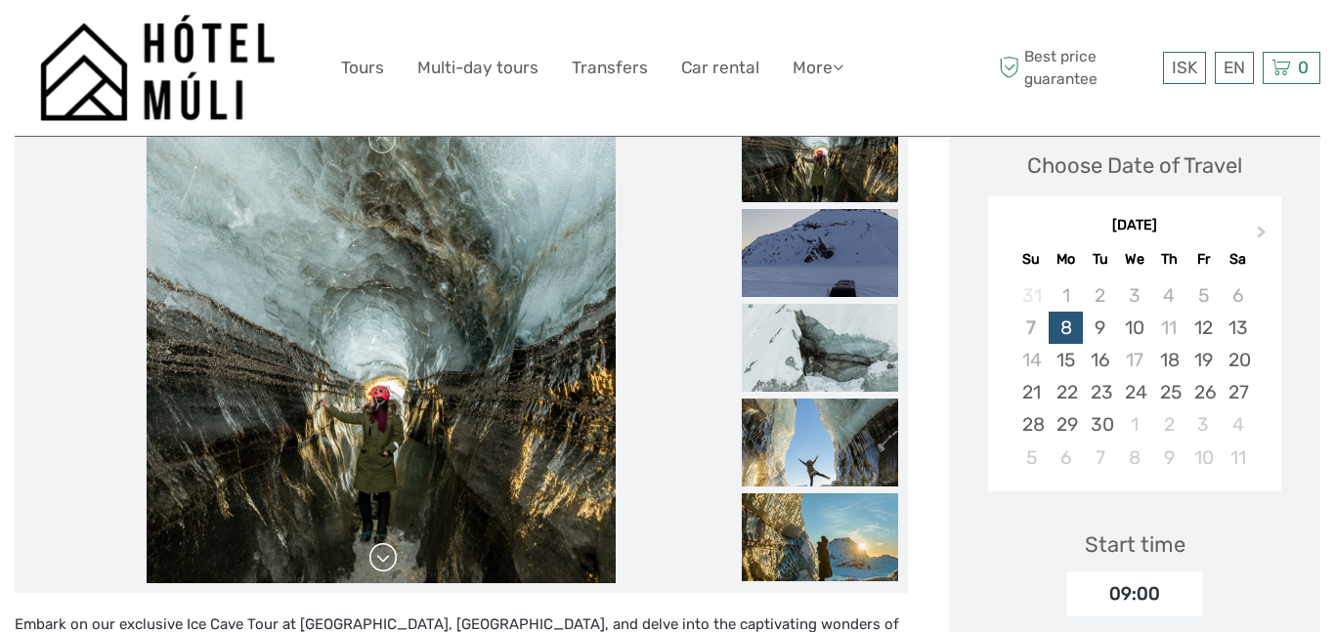
click at [397, 556] on link at bounding box center [382, 557] width 31 height 31
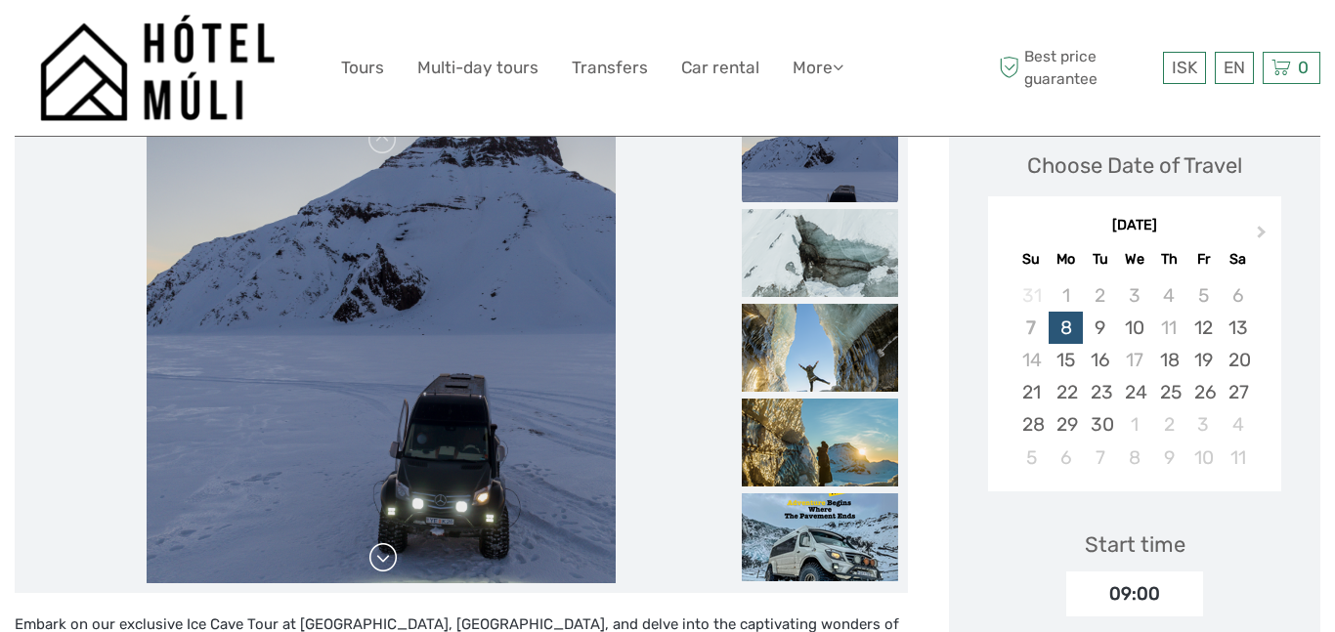
click at [397, 556] on link at bounding box center [382, 557] width 31 height 31
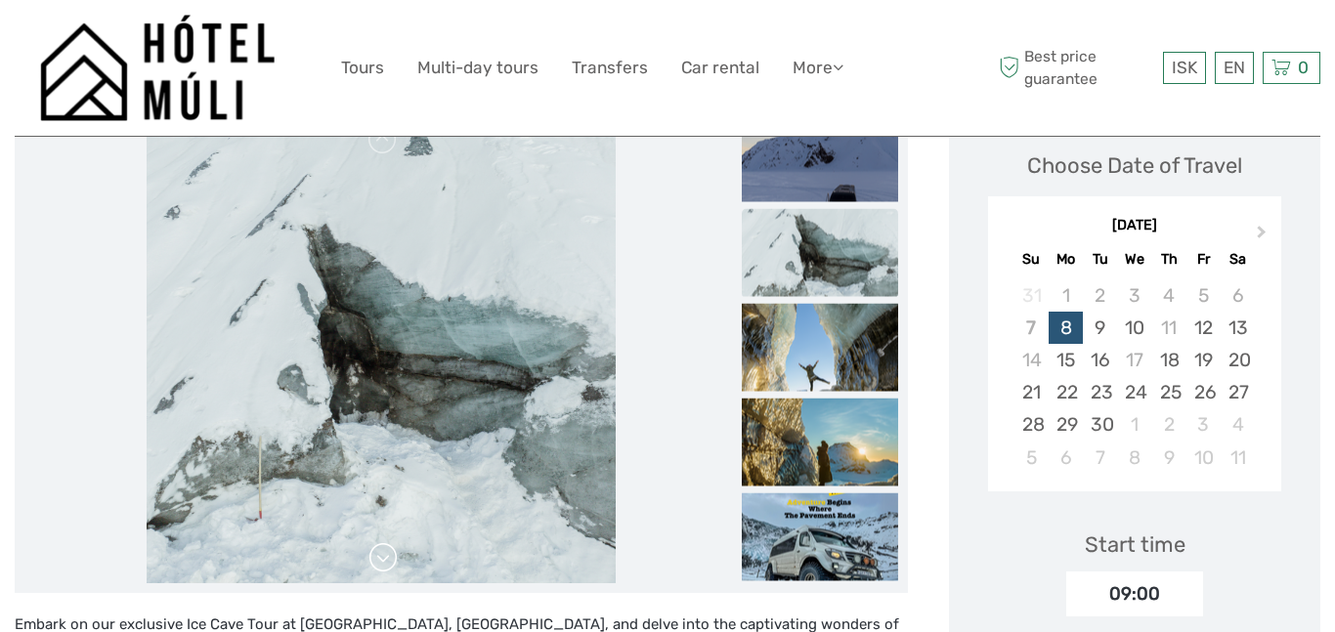
click at [397, 556] on link at bounding box center [382, 557] width 31 height 31
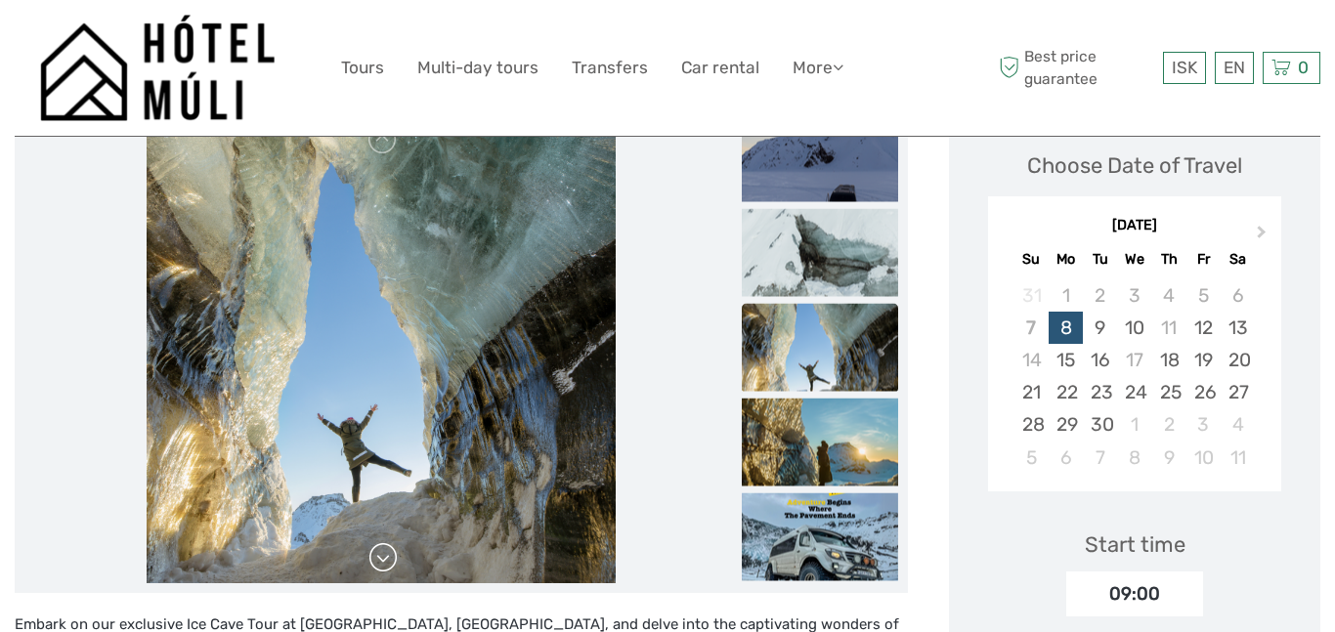
click at [397, 556] on link at bounding box center [382, 557] width 31 height 31
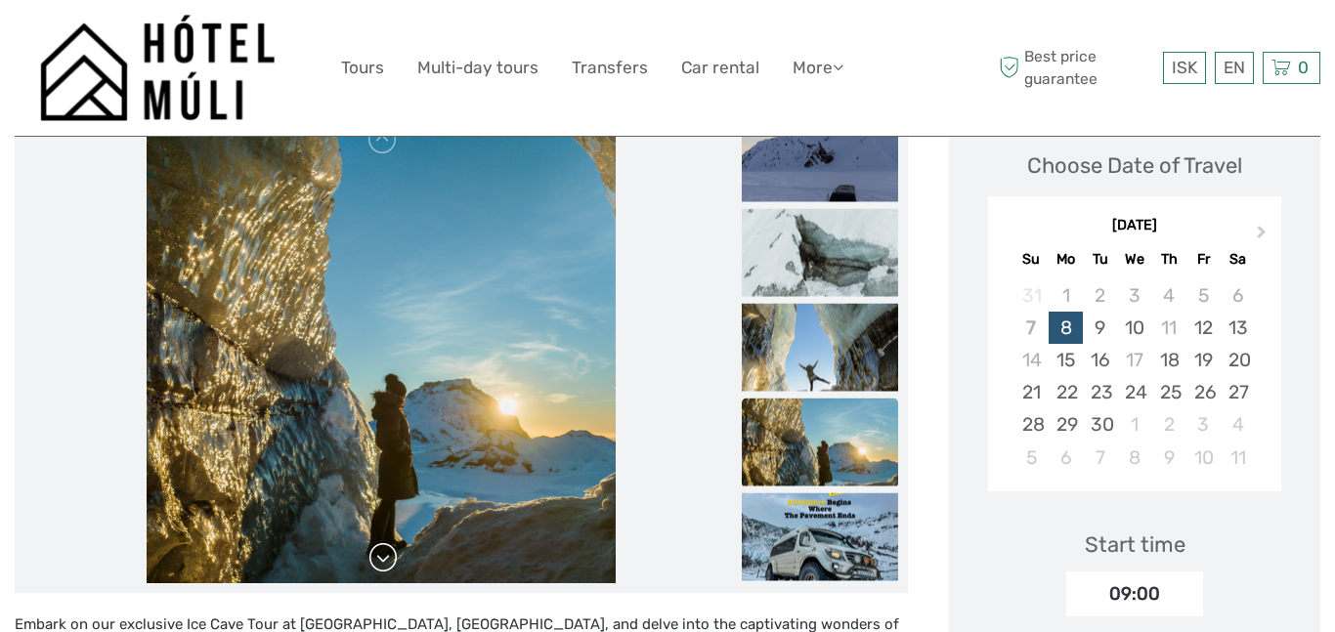
click at [397, 556] on link at bounding box center [382, 557] width 31 height 31
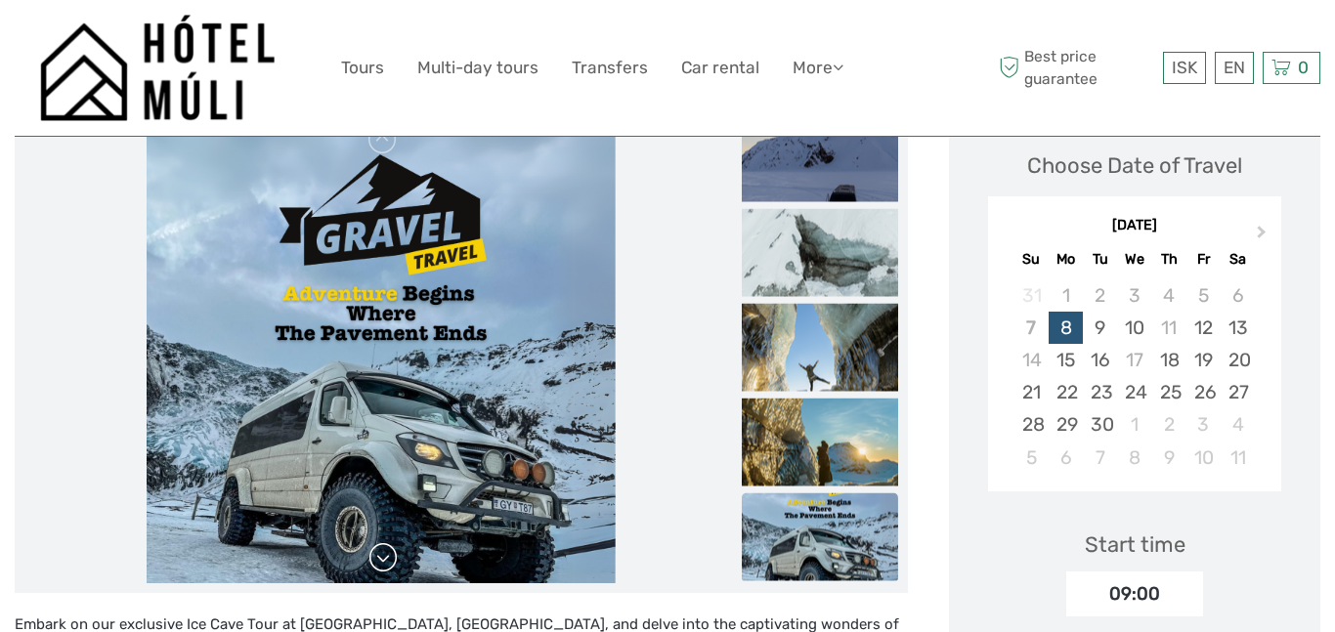
click at [397, 556] on link at bounding box center [382, 557] width 31 height 31
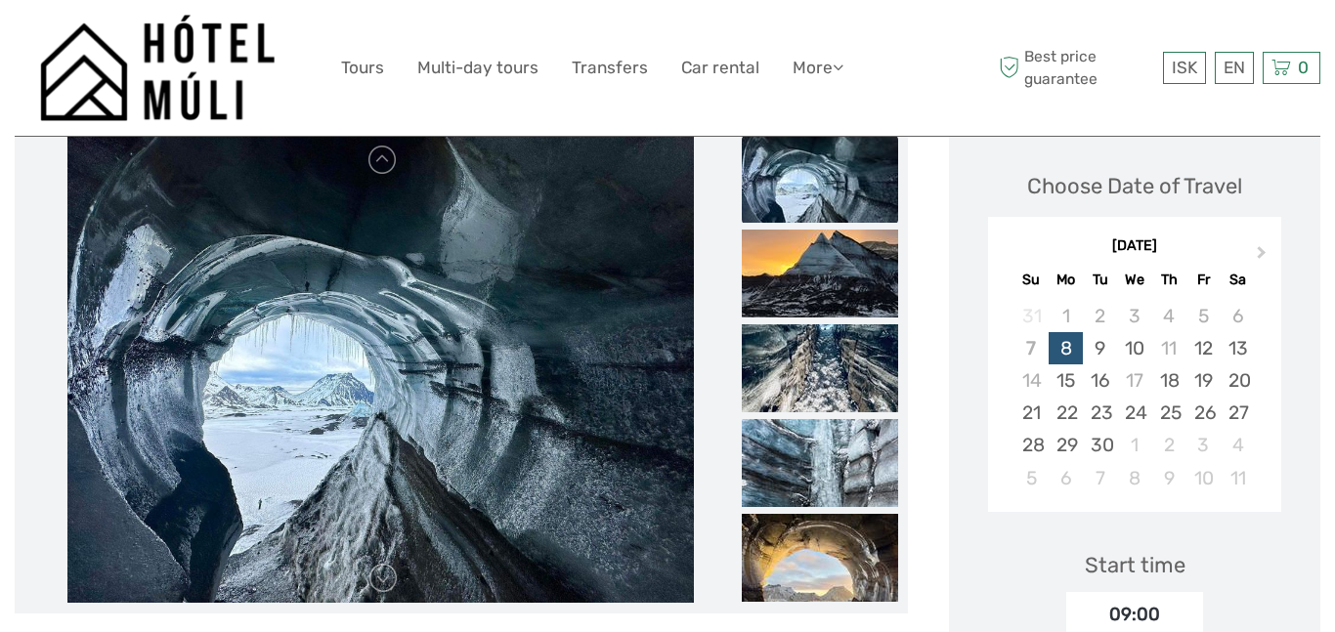
scroll to position [260, 0]
